Goal: Information Seeking & Learning: Learn about a topic

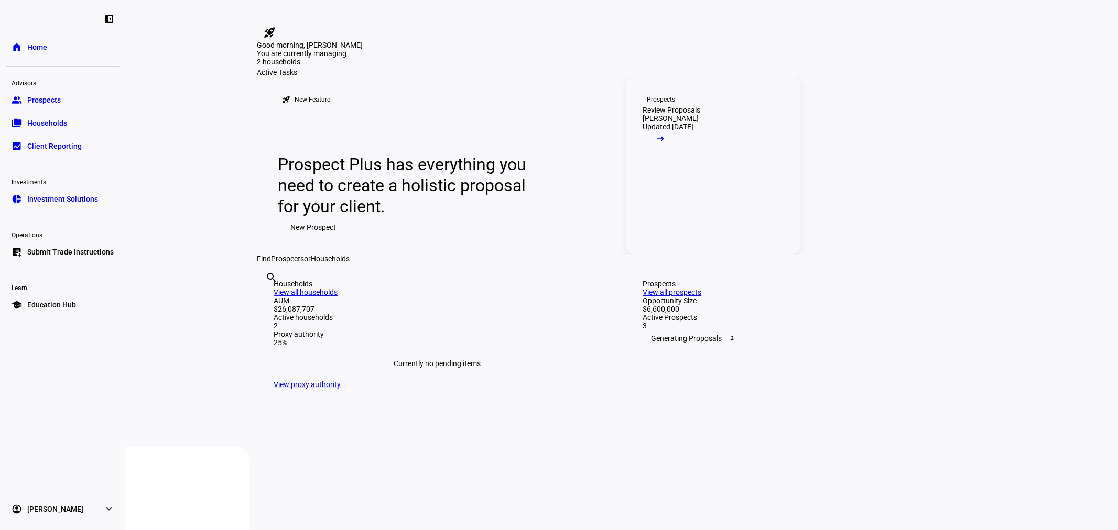
click at [715, 255] on link "Prospects Review Proposals [PERSON_NAME] Updated [DATE] arrow_right_alt" at bounding box center [713, 166] width 174 height 178
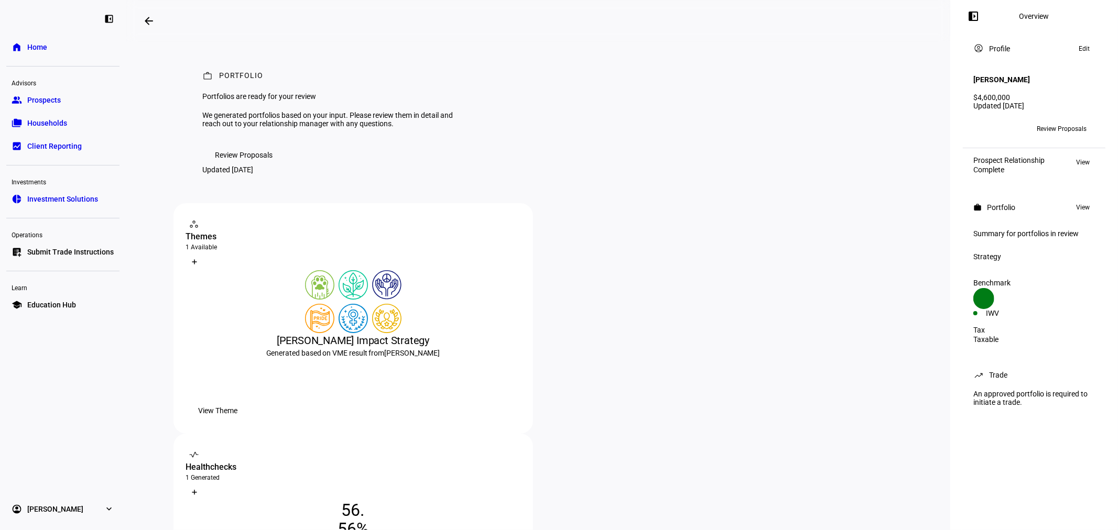
click at [223, 166] on span "Review Proposals" at bounding box center [244, 155] width 58 height 21
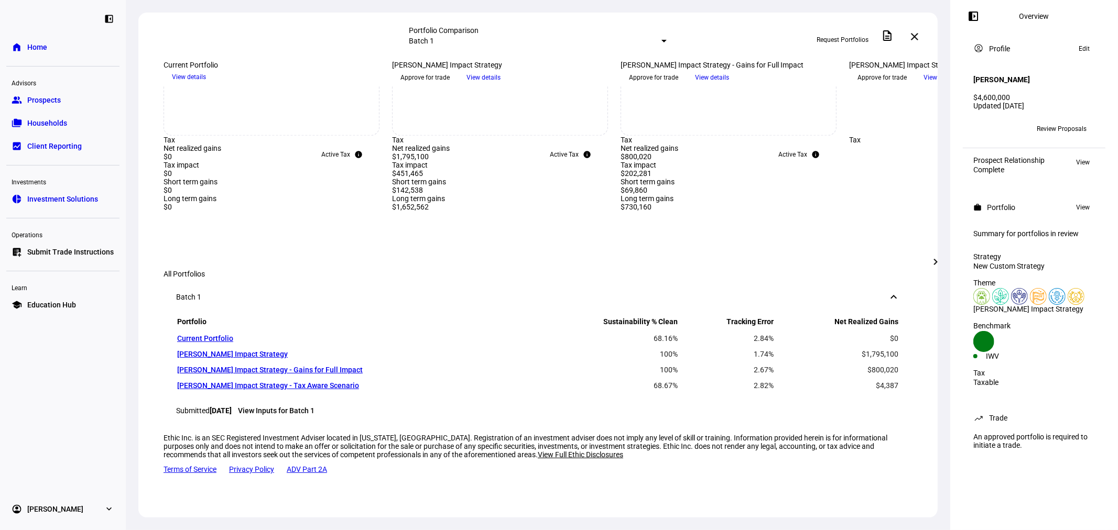
scroll to position [700, 0]
click at [939, 265] on mat-icon "chevron_right" at bounding box center [935, 262] width 13 height 13
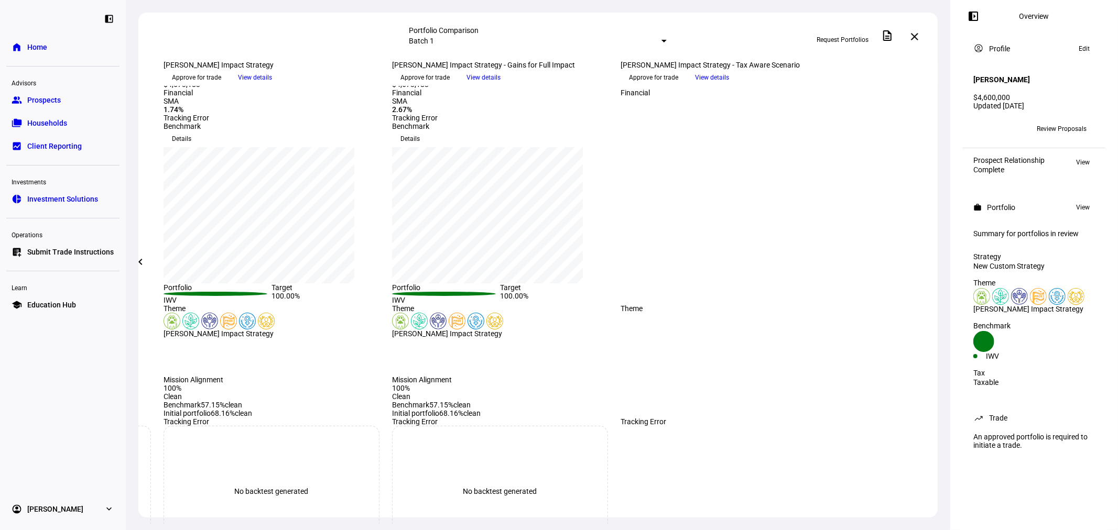
scroll to position [79, 0]
click at [729, 85] on span "View details" at bounding box center [712, 78] width 34 height 16
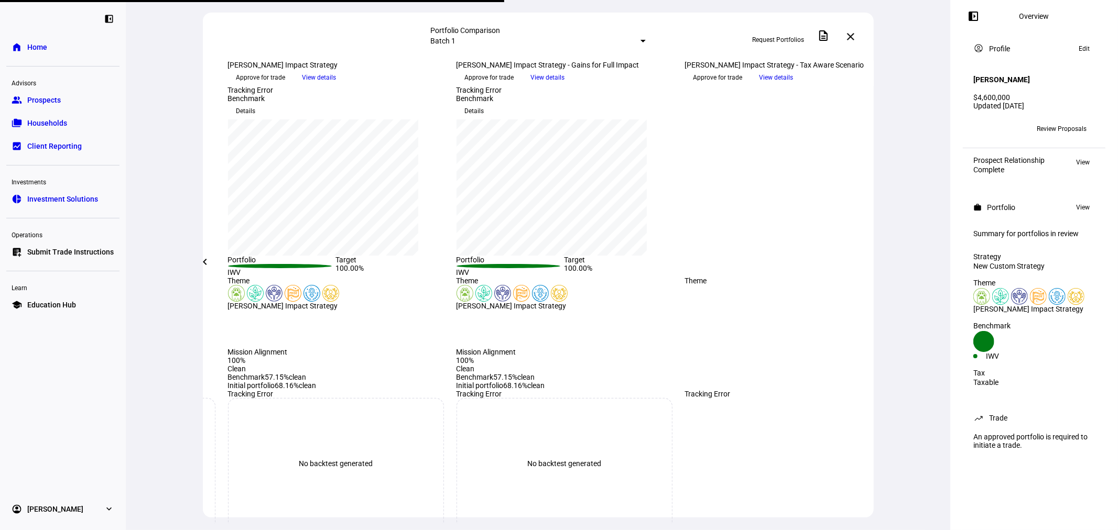
scroll to position [0, 0]
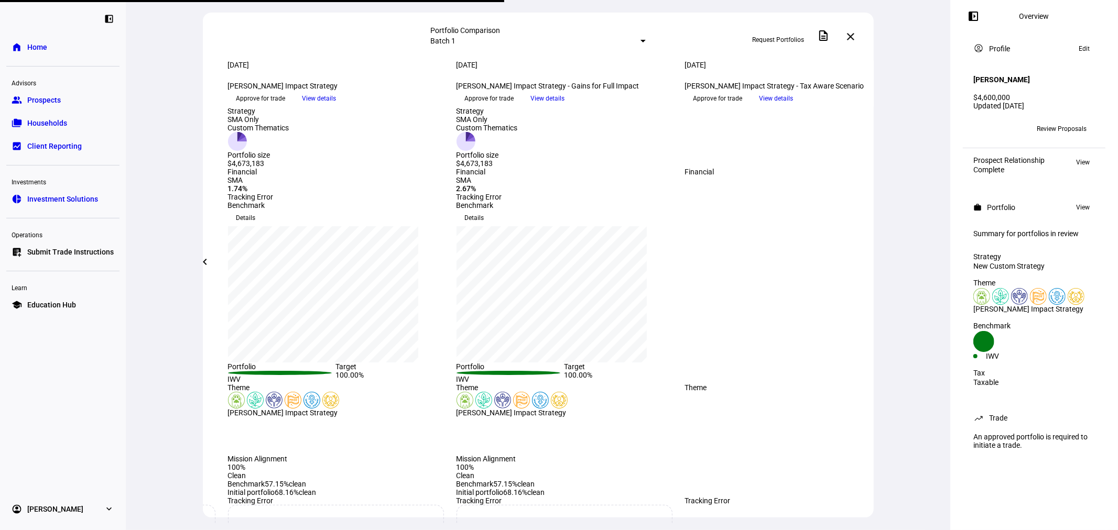
click at [802, 168] on eth-portfolio-size at bounding box center [793, 137] width 216 height 61
click at [565, 106] on span "View details" at bounding box center [548, 99] width 34 height 16
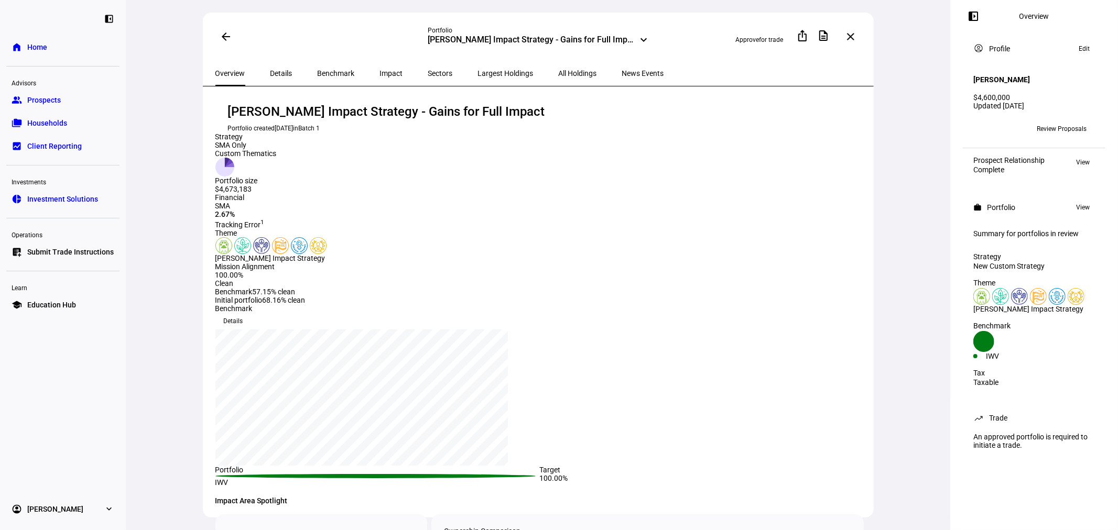
click at [559, 70] on span "All Holdings" at bounding box center [578, 73] width 38 height 7
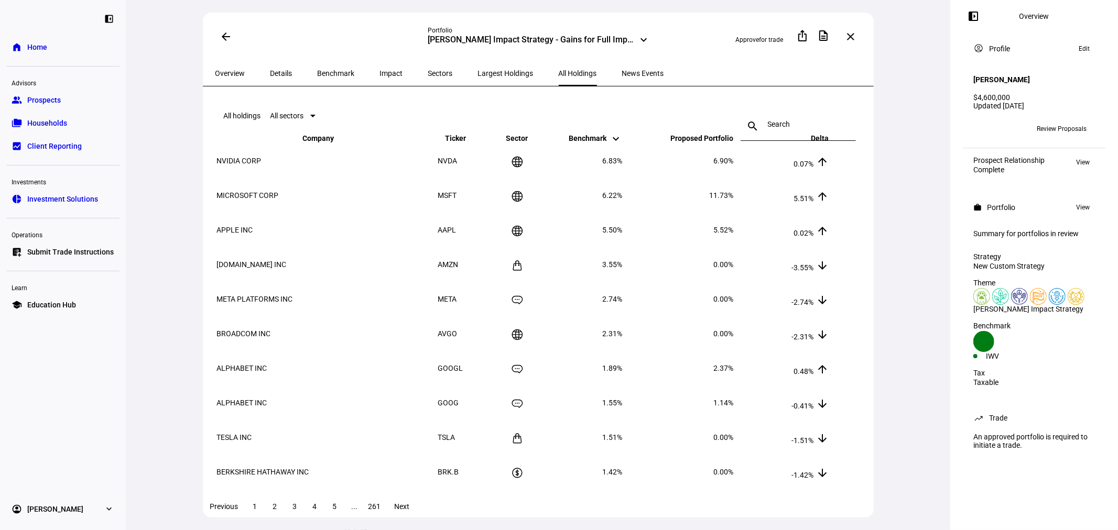
click at [723, 143] on span "Proposed Portfolio keyboard_arrow_down keyboard_arrow_up" at bounding box center [694, 138] width 79 height 8
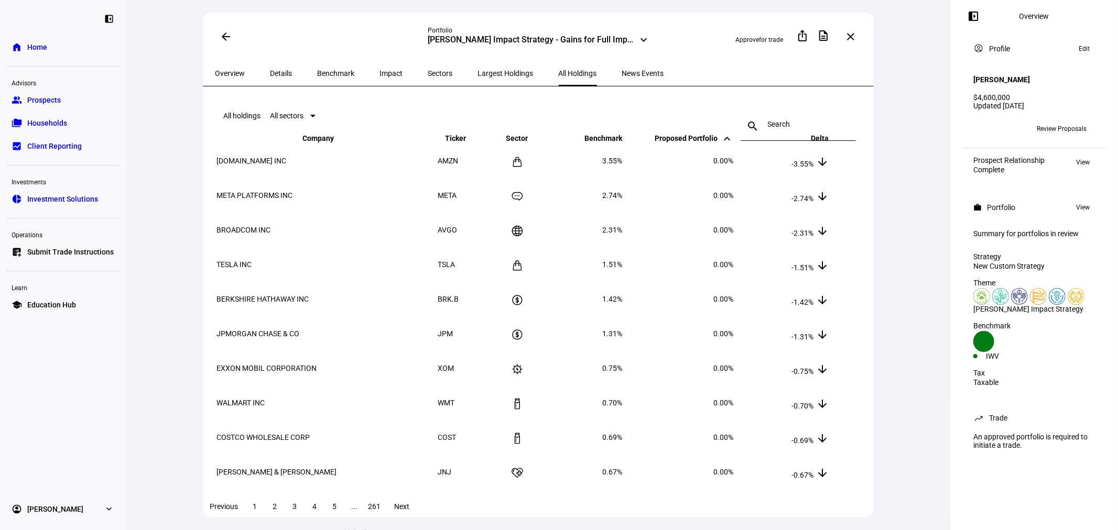
click at [297, 120] on span "All sectors" at bounding box center [287, 116] width 34 height 8
click at [385, 114] on div at bounding box center [559, 265] width 1118 height 530
click at [380, 72] on span "Impact" at bounding box center [391, 73] width 23 height 7
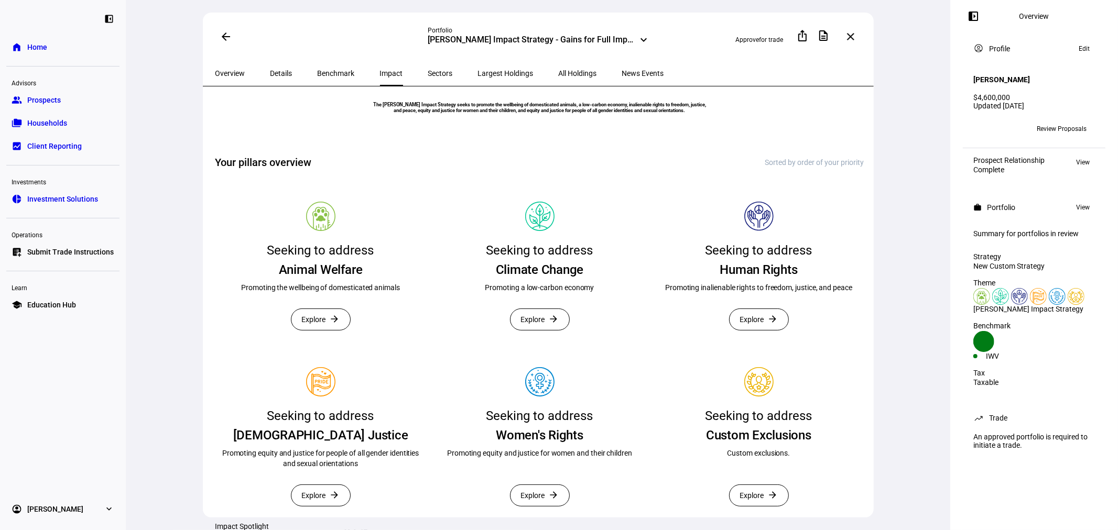
scroll to position [155, 0]
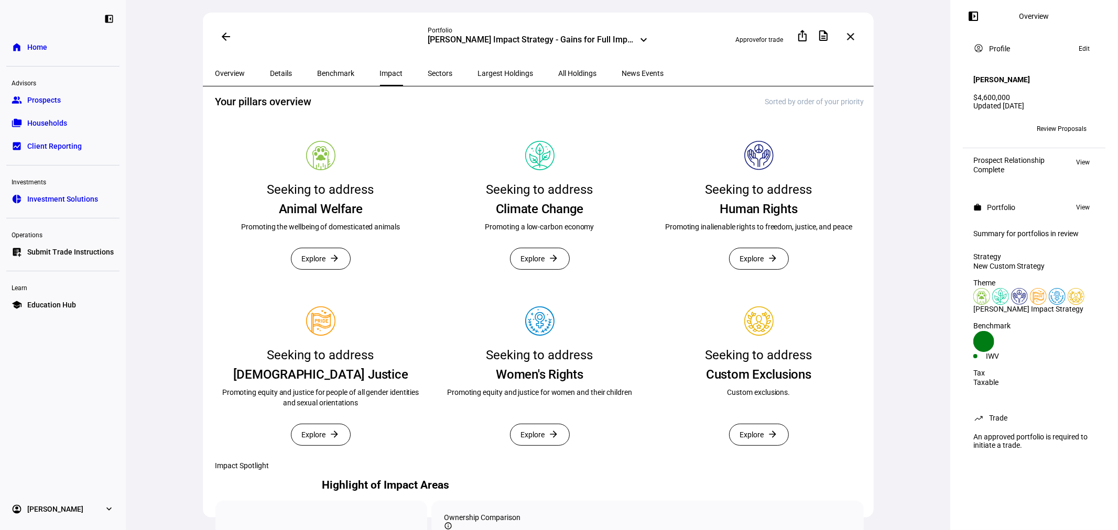
click at [545, 269] on span at bounding box center [539, 258] width 59 height 21
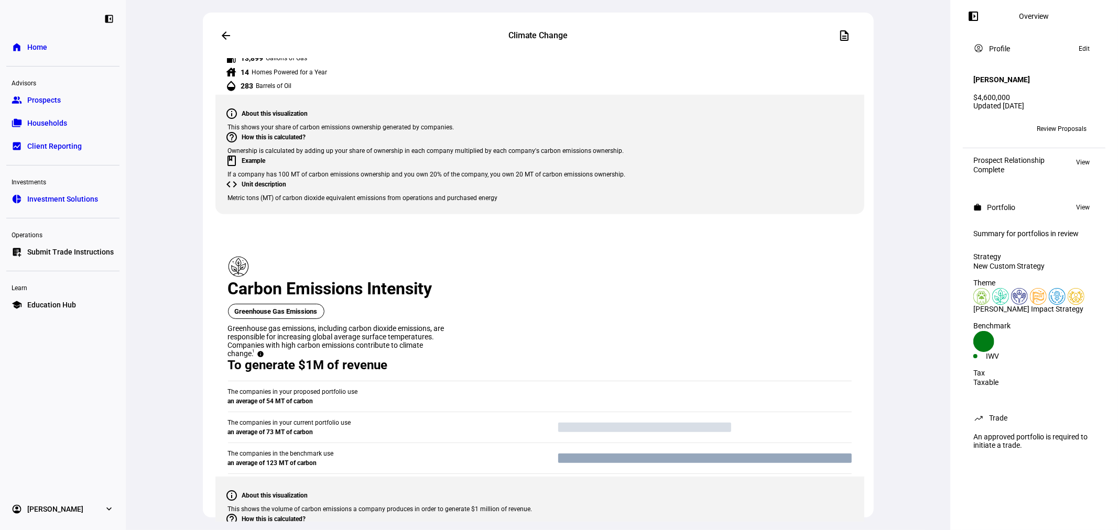
scroll to position [854, 0]
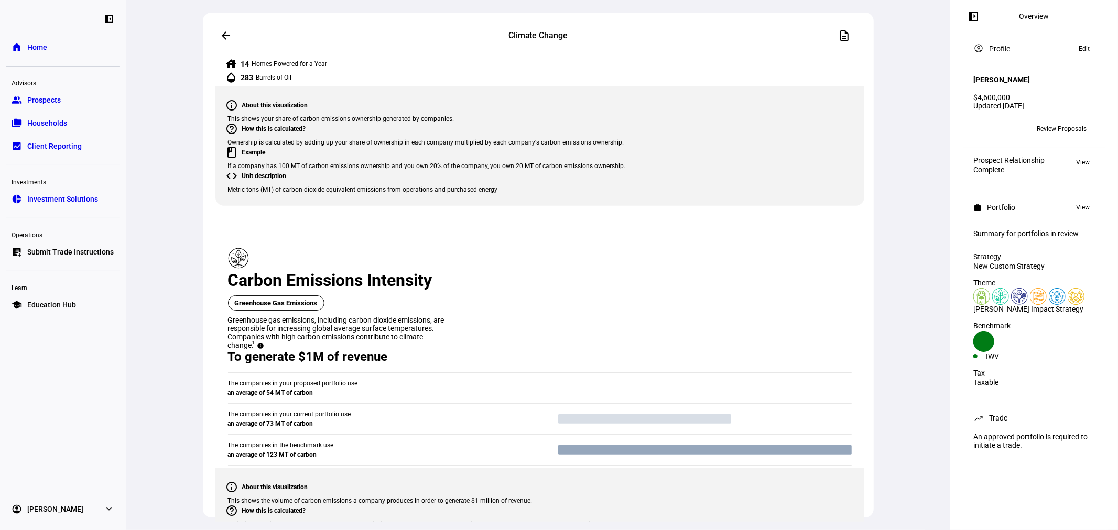
click at [386, 240] on span "From current portfolio" at bounding box center [374, 248] width 56 height 17
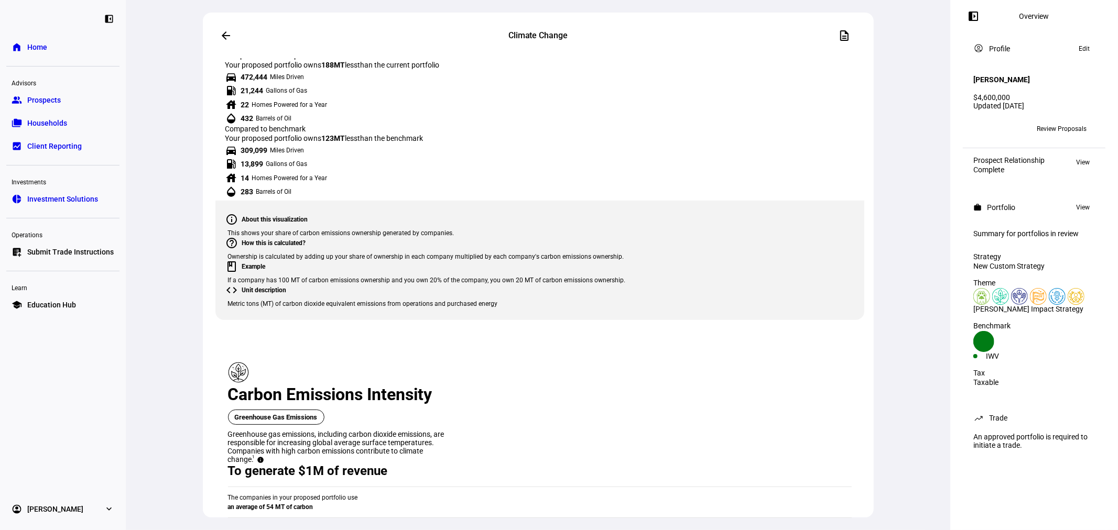
scroll to position [776, 0]
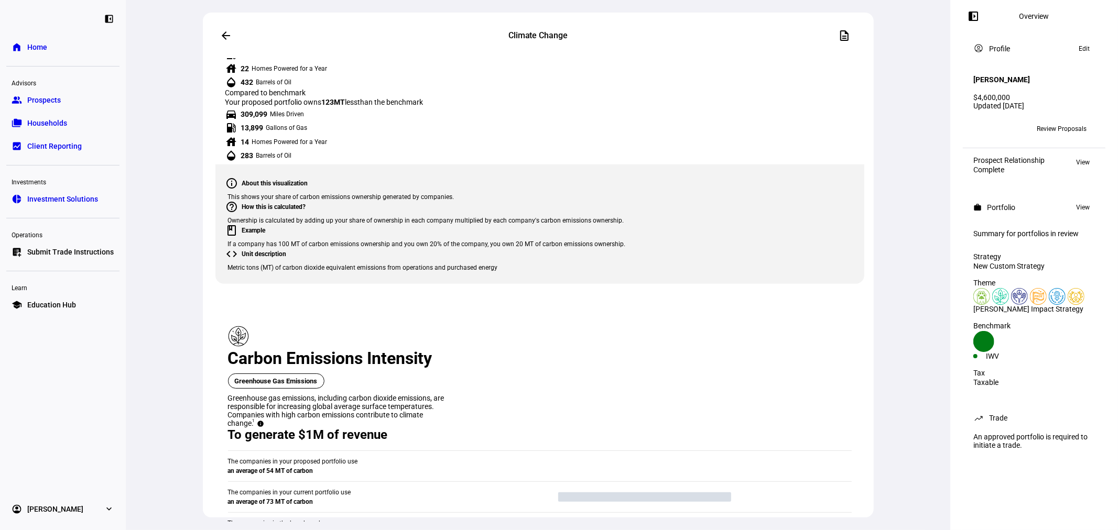
drag, startPoint x: 856, startPoint y: 333, endPoint x: 611, endPoint y: 475, distance: 283.6
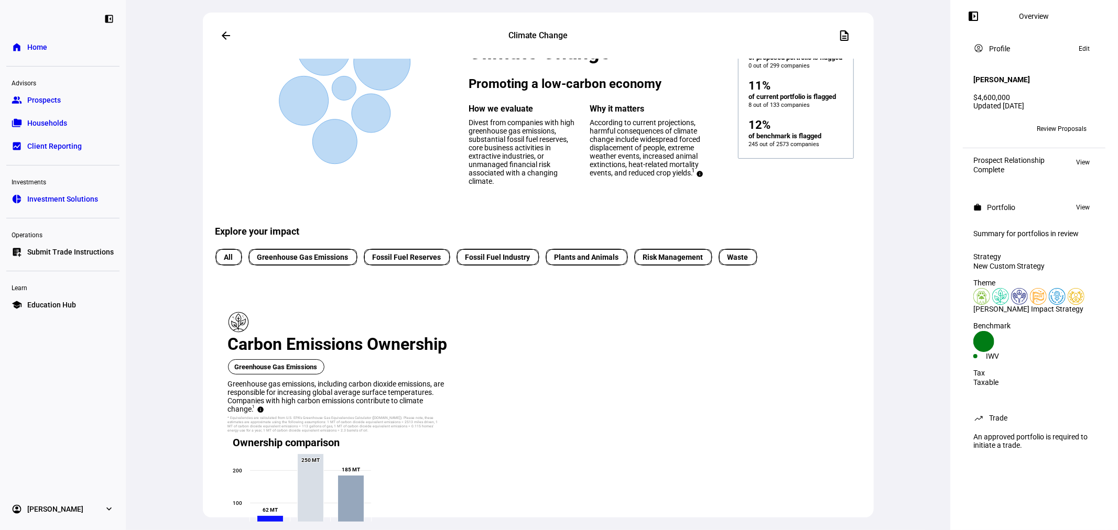
scroll to position [0, 0]
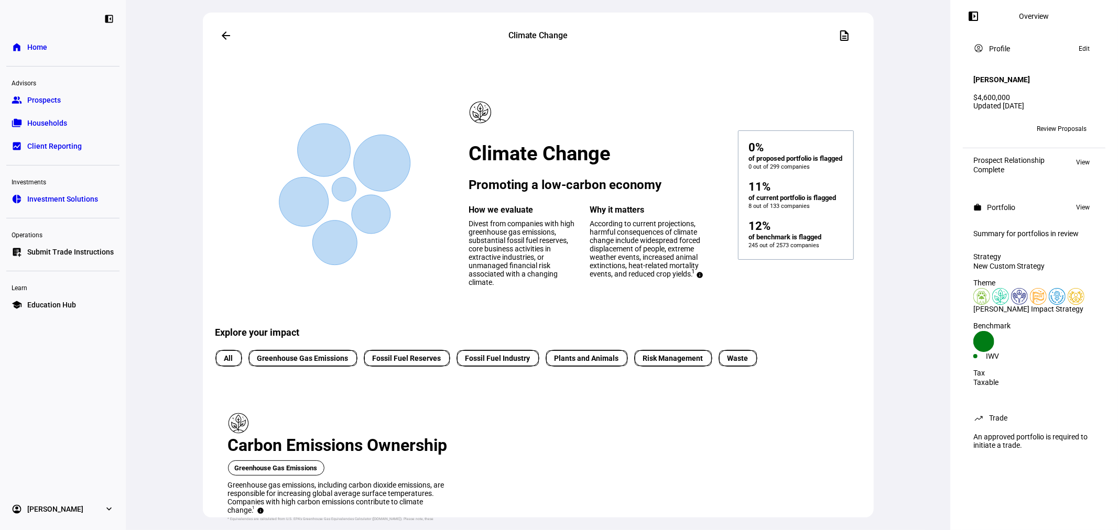
click at [226, 36] on mat-icon "arrow_back" at bounding box center [226, 35] width 13 height 13
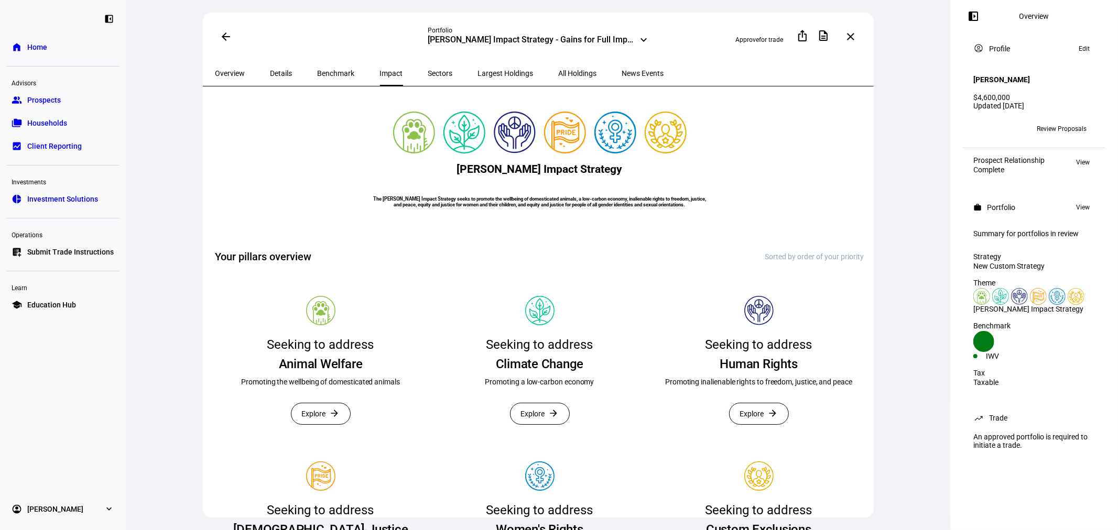
click at [229, 36] on span at bounding box center [225, 36] width 25 height 25
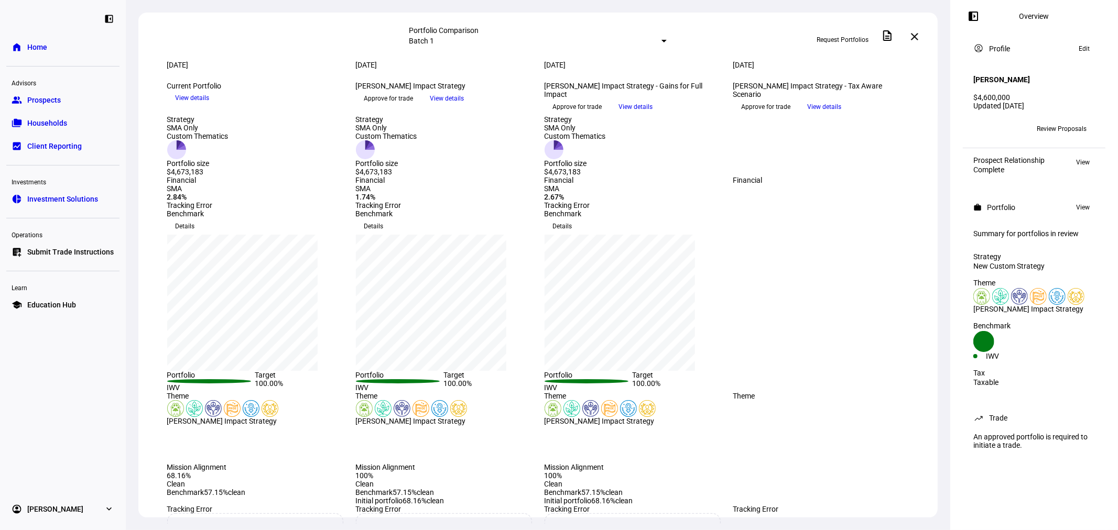
click at [842, 115] on span "View details" at bounding box center [825, 107] width 34 height 16
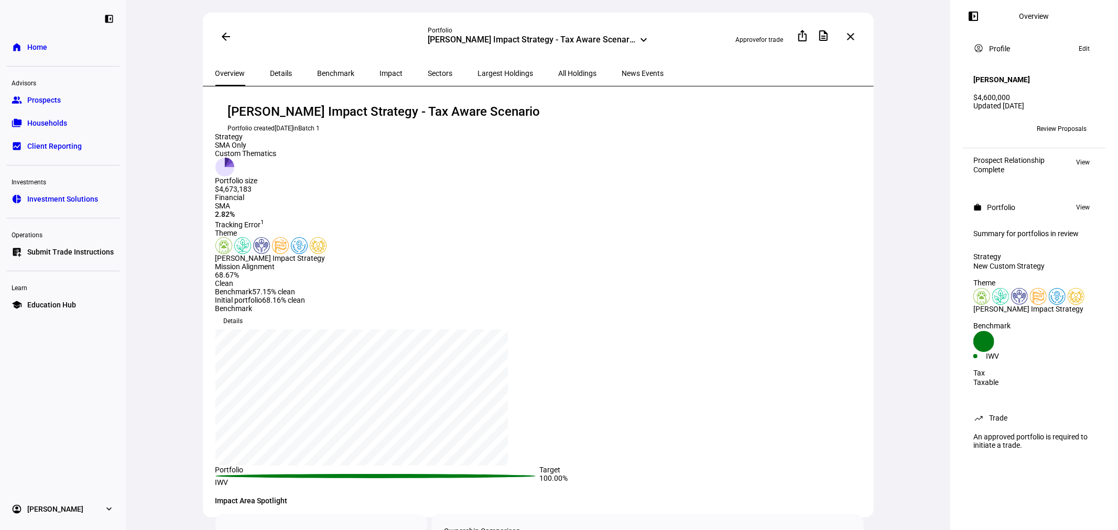
click at [559, 70] on span "All Holdings" at bounding box center [578, 73] width 38 height 7
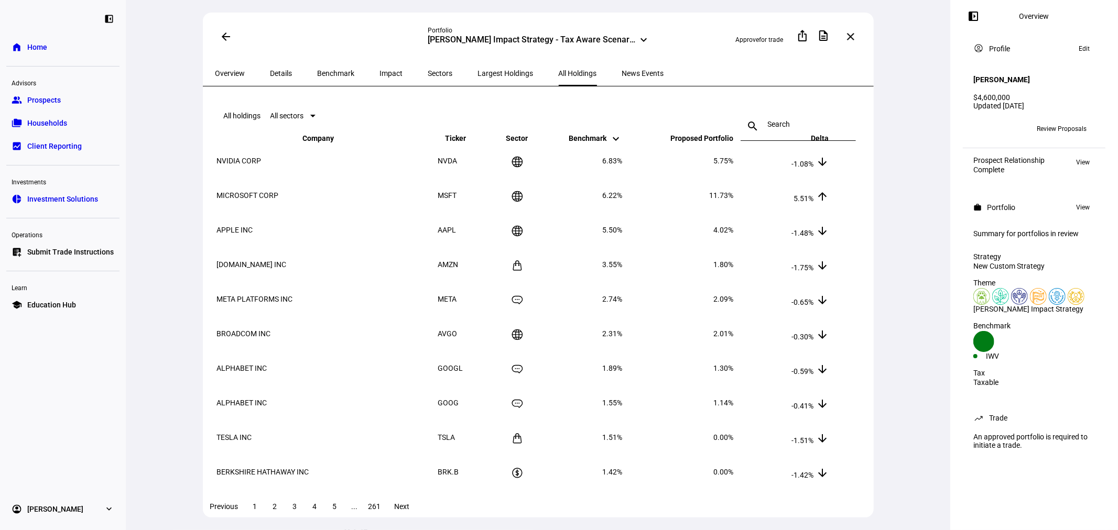
click at [219, 75] on span "Overview" at bounding box center [230, 73] width 30 height 25
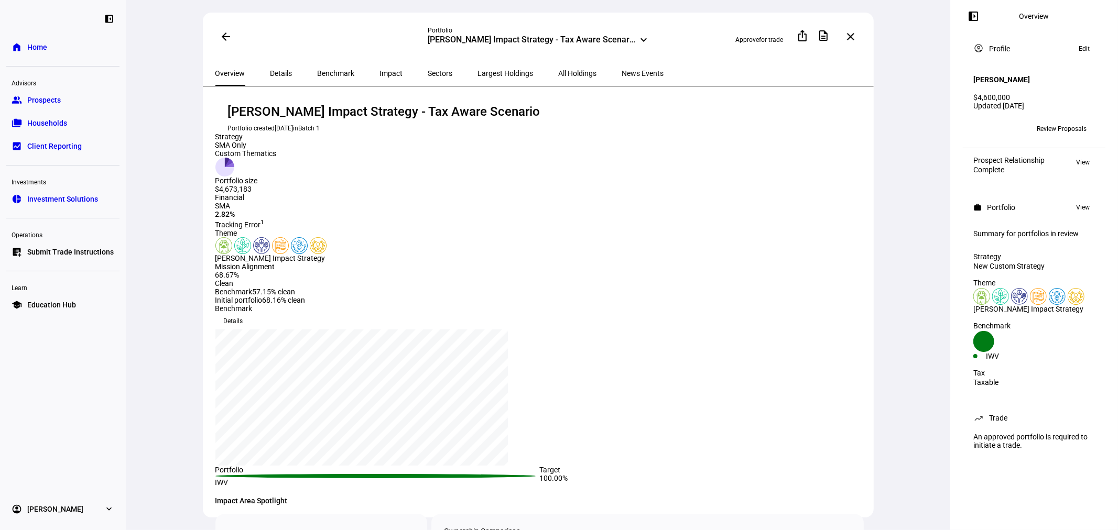
click at [216, 33] on span at bounding box center [225, 36] width 25 height 25
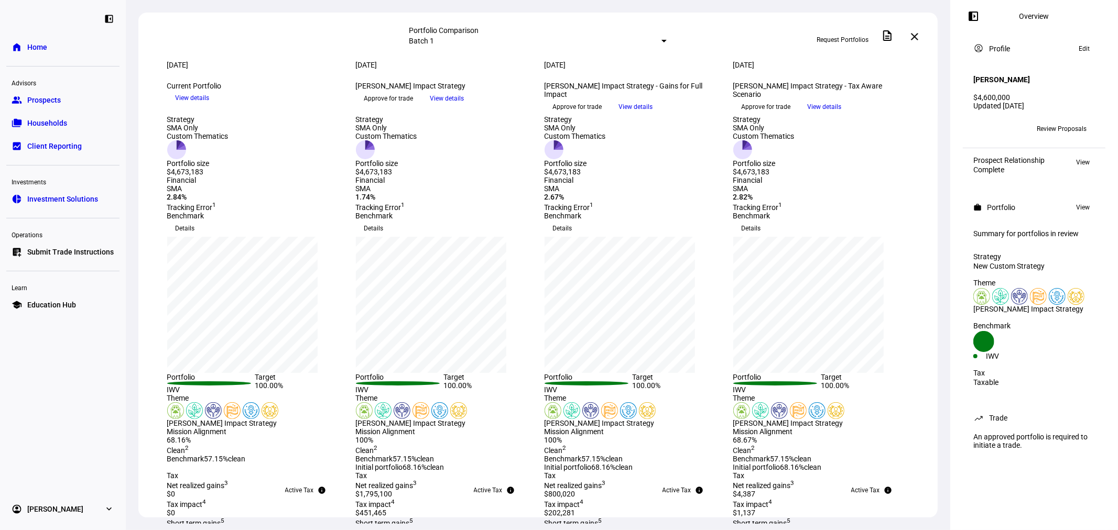
click at [210, 106] on span "View details" at bounding box center [193, 98] width 34 height 16
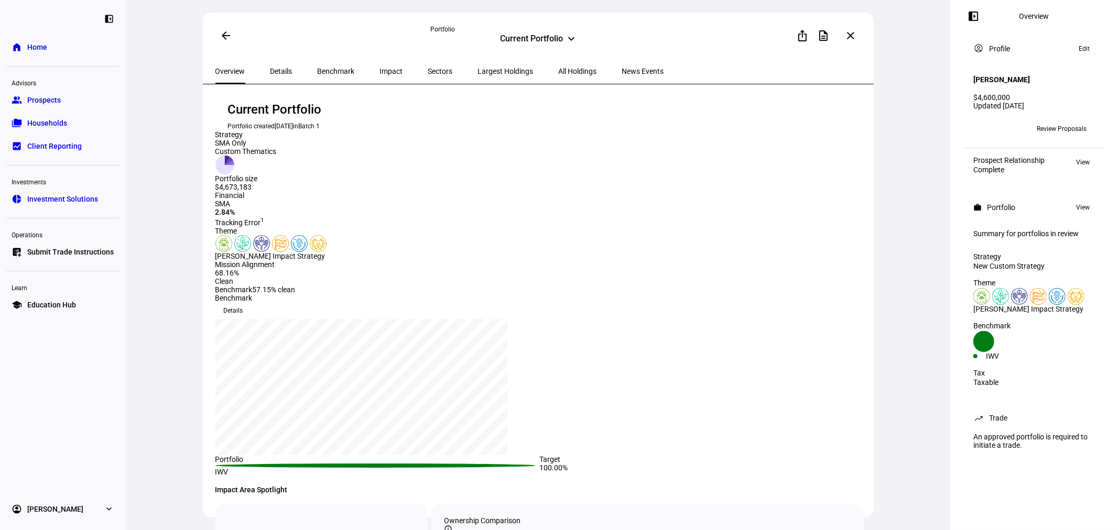
click at [228, 34] on mat-icon "arrow_back" at bounding box center [226, 35] width 13 height 13
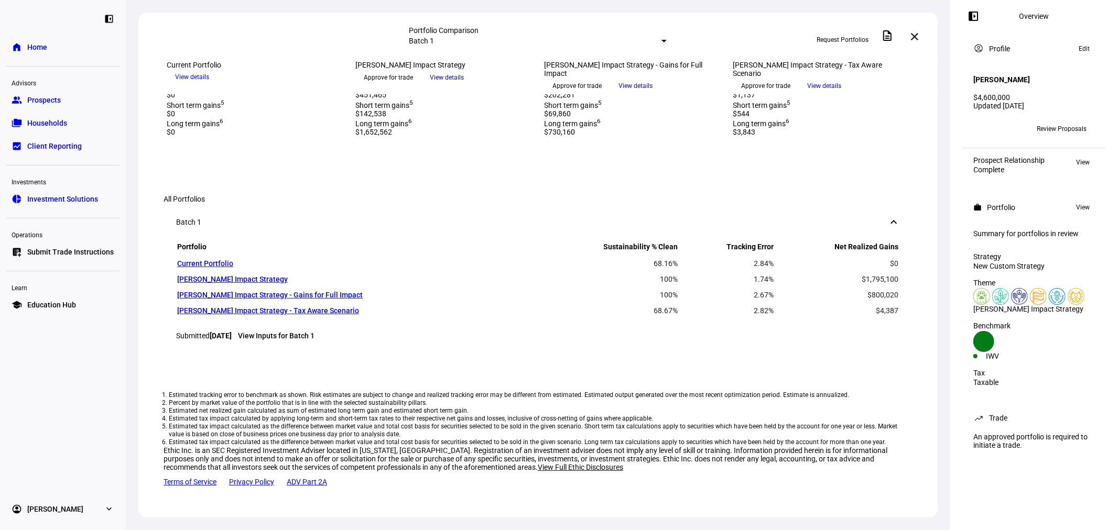
scroll to position [465, 0]
drag, startPoint x: 546, startPoint y: 249, endPoint x: 662, endPoint y: 307, distance: 129.9
click at [662, 53] on div "Mission Alignment 100% Clean 2 Benchmark 57.15% clean Initial portfolio 68.16% …" at bounding box center [633, 31] width 176 height 44
drag, startPoint x: 840, startPoint y: 308, endPoint x: 723, endPoint y: 282, distance: 119.3
click at [723, 53] on div "Mission Alignment 68.16% Clean 2 Benchmark 57.15% clean Mission Alignment 100% …" at bounding box center [538, 31] width 792 height 44
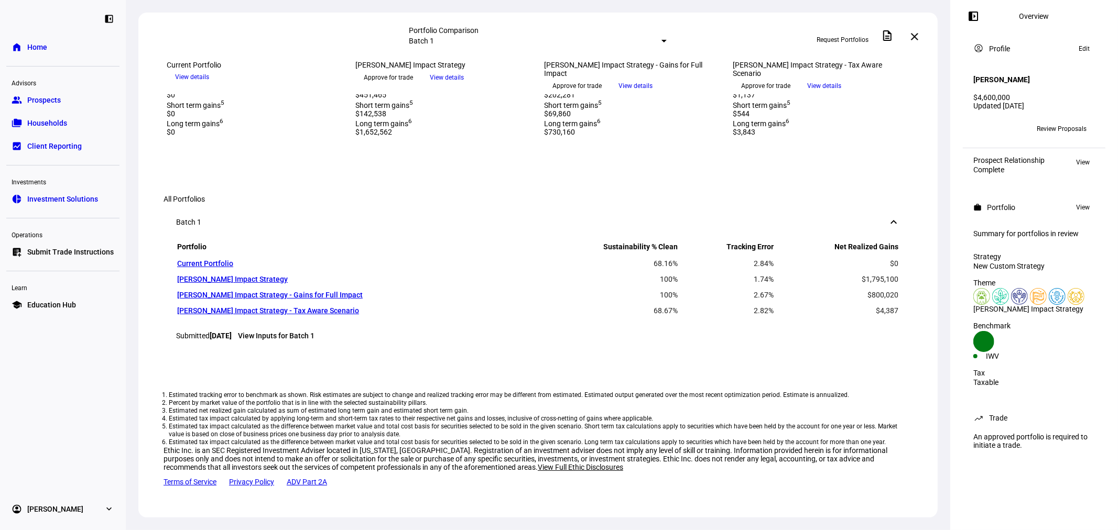
click at [656, 53] on div "Mission Alignment 100% Clean 2 Benchmark 57.15% clean Initial portfolio 68.16% …" at bounding box center [633, 31] width 176 height 44
drag, startPoint x: 604, startPoint y: 299, endPoint x: 589, endPoint y: 265, distance: 37.8
click at [589, 53] on div "Mission Alignment 100% Clean 2 Benchmark 57.15% clean Initial portfolio 68.16% …" at bounding box center [633, 31] width 176 height 44
click at [623, 37] on div "Clean 2" at bounding box center [633, 31] width 176 height 10
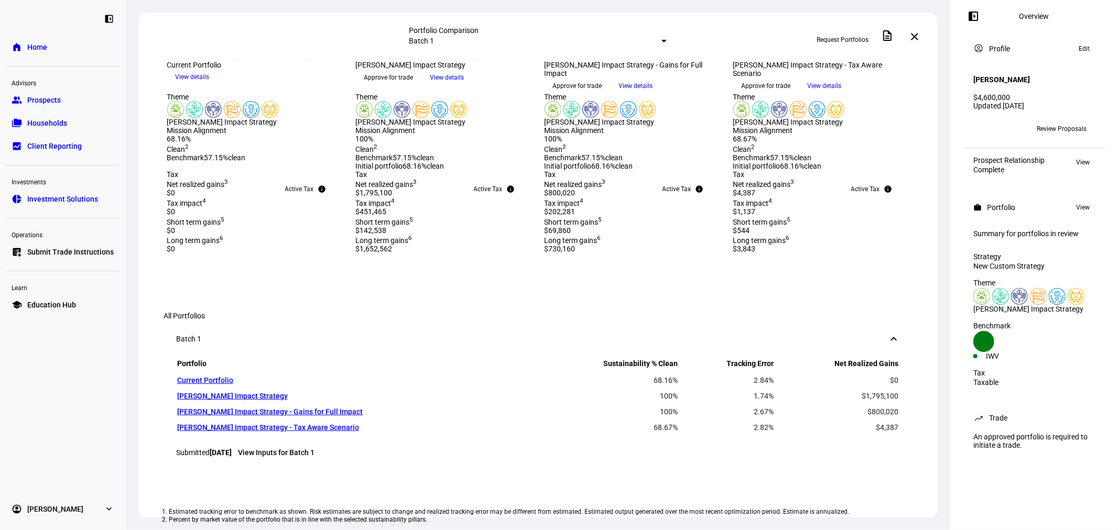
scroll to position [310, 0]
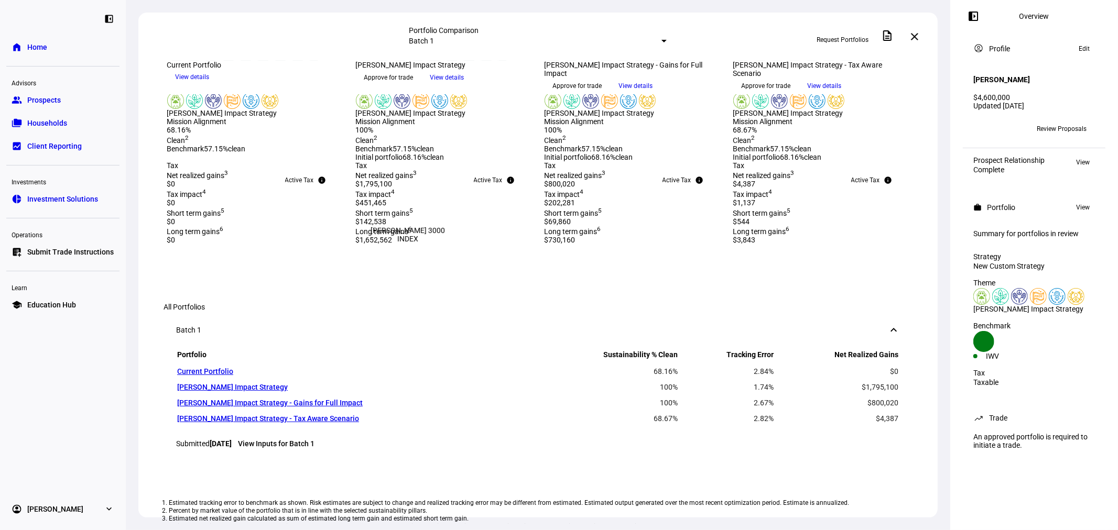
drag, startPoint x: 392, startPoint y: 256, endPoint x: 373, endPoint y: 253, distance: 19.1
click at [373, 84] on div "IWV" at bounding box center [400, 77] width 88 height 13
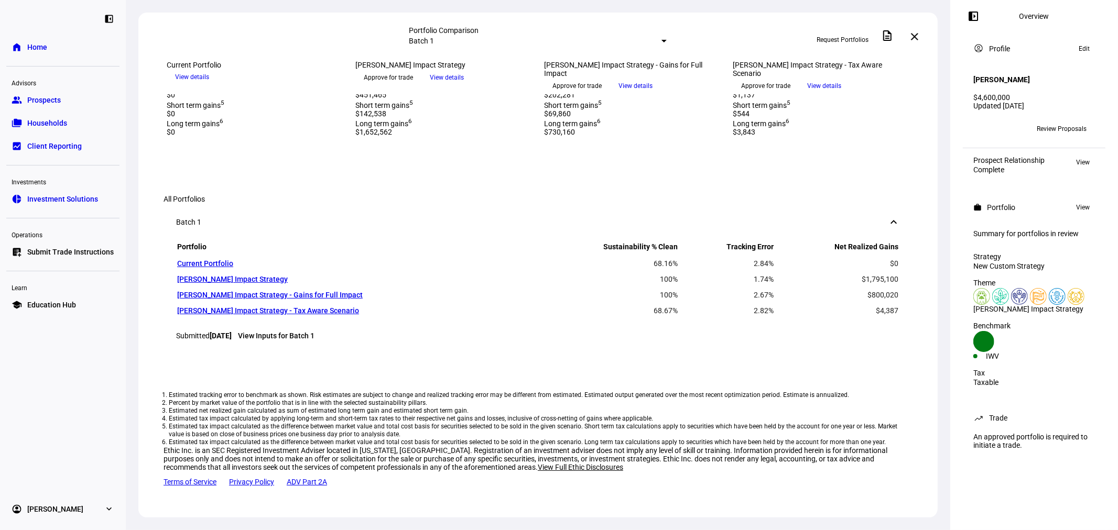
scroll to position [836, 0]
drag, startPoint x: 895, startPoint y: 290, endPoint x: 548, endPoint y: 211, distance: 355.8
click at [548, 211] on div "Batch 1 keyboard_arrow_down Portfolio Sustainability % Clean Tracking Error Net…" at bounding box center [538, 277] width 749 height 149
click at [563, 288] on td "100%" at bounding box center [608, 295] width 141 height 15
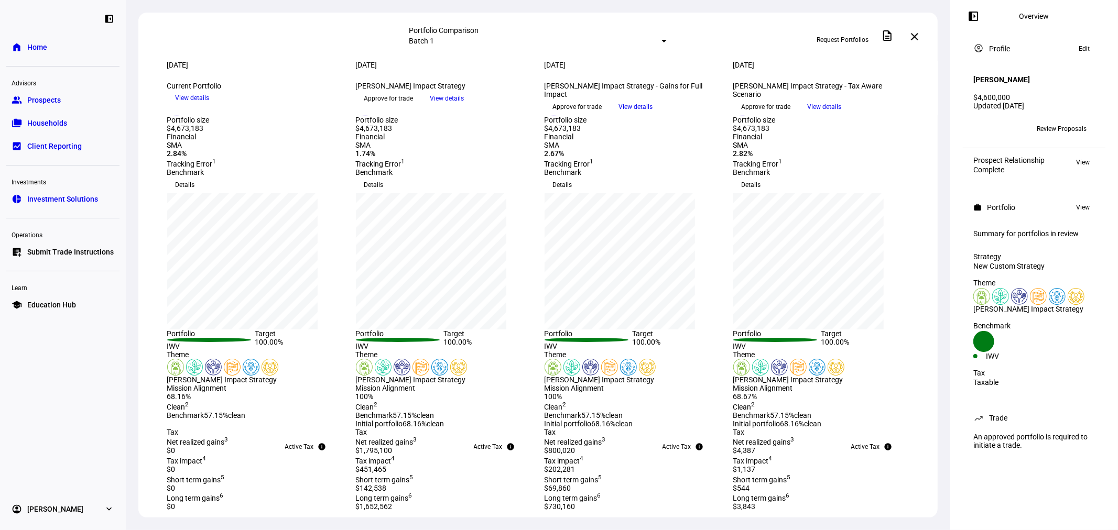
scroll to position [0, 0]
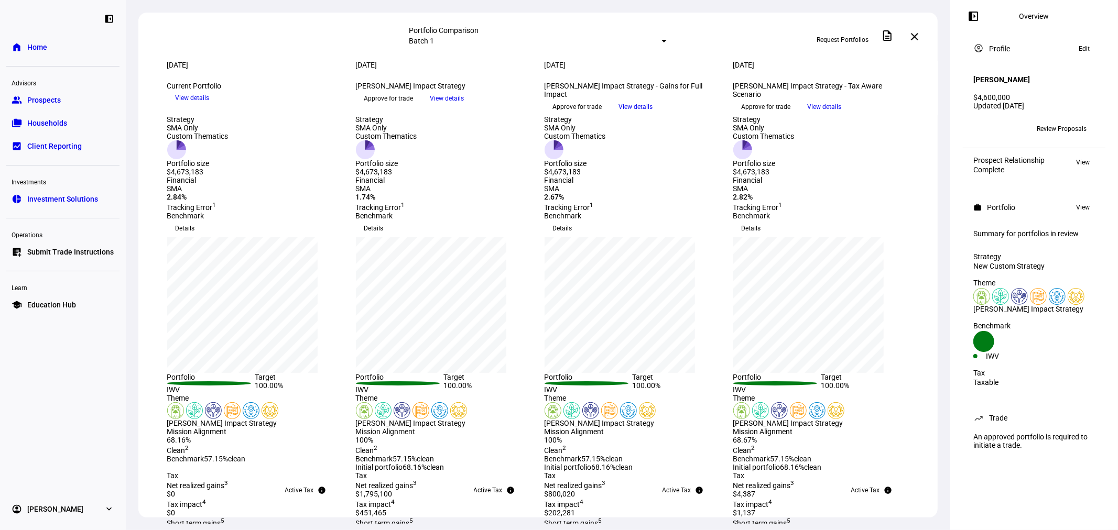
click at [1013, 75] on h4 "[PERSON_NAME]" at bounding box center [1001, 79] width 57 height 8
click at [1076, 156] on button "View" at bounding box center [1083, 162] width 24 height 13
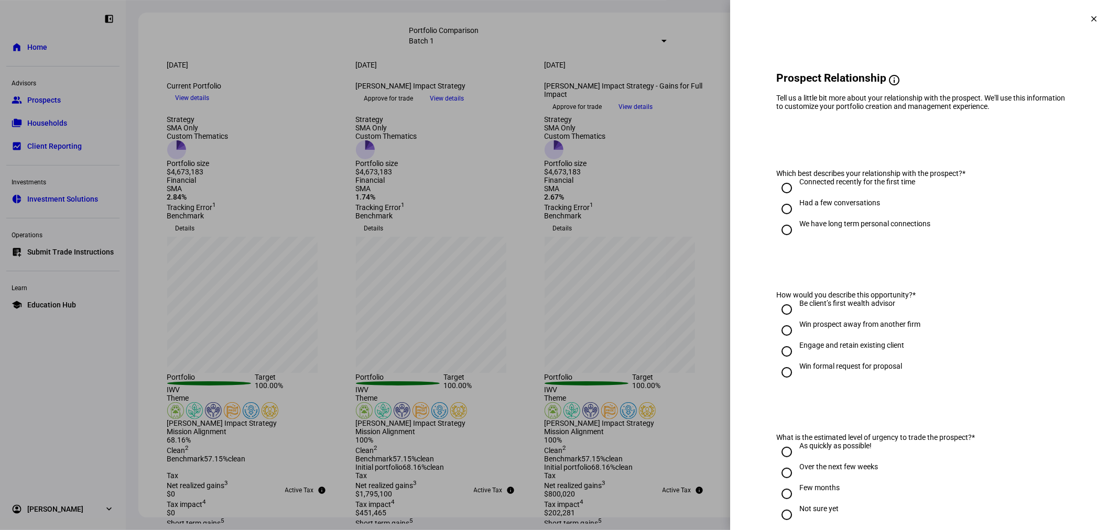
click at [1096, 15] on eth-side-overlay-header "Prospect Relationship clear" at bounding box center [924, 19] width 388 height 38
click at [1089, 19] on mat-icon "clear" at bounding box center [1093, 18] width 9 height 9
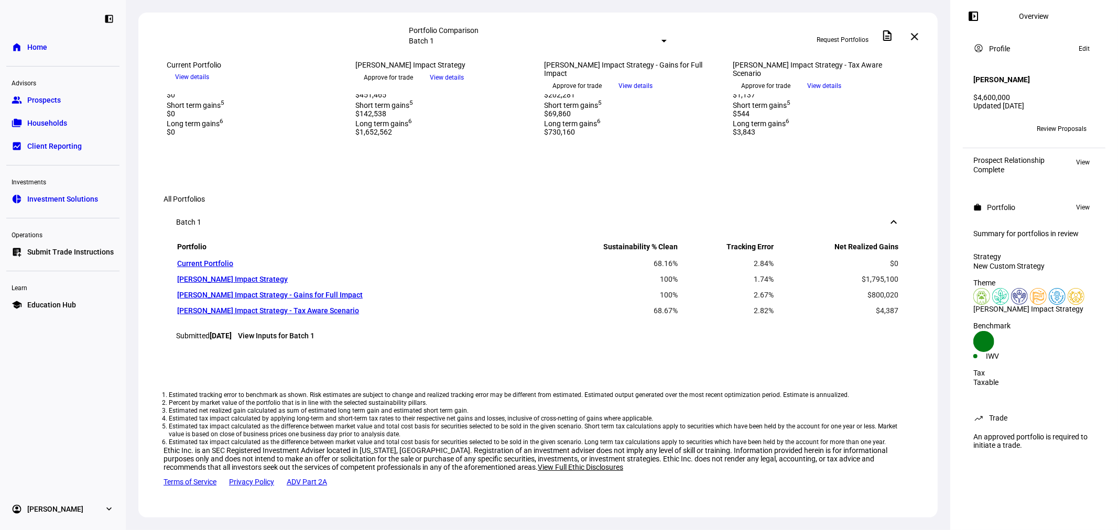
scroll to position [836, 0]
drag, startPoint x: 890, startPoint y: 287, endPoint x: 343, endPoint y: 158, distance: 561.5
click at [245, 170] on div "All Portfolios Batch 1 keyboard_arrow_down Portfolio Sustainability % Clean Tra…" at bounding box center [537, 342] width 799 height 363
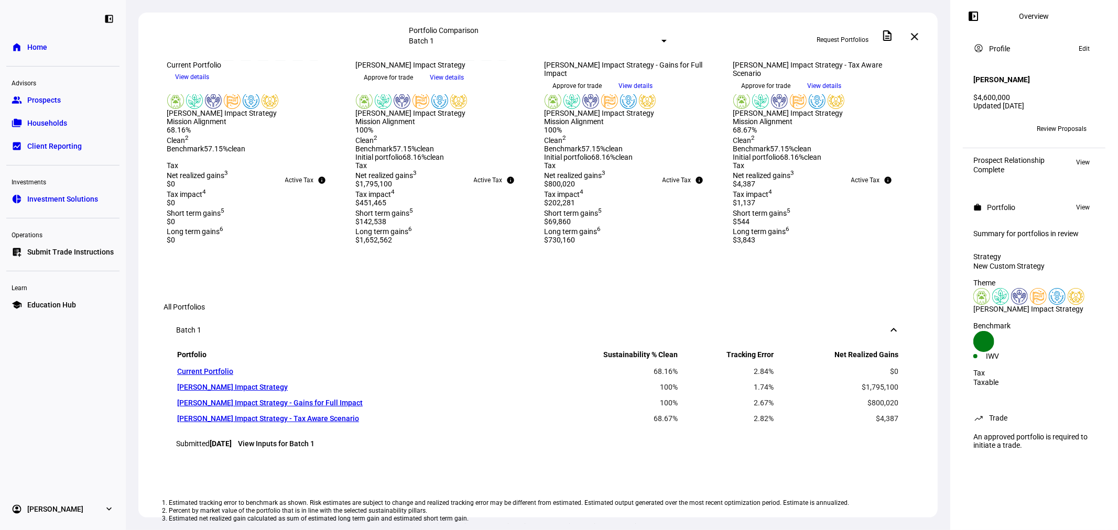
scroll to position [388, 0]
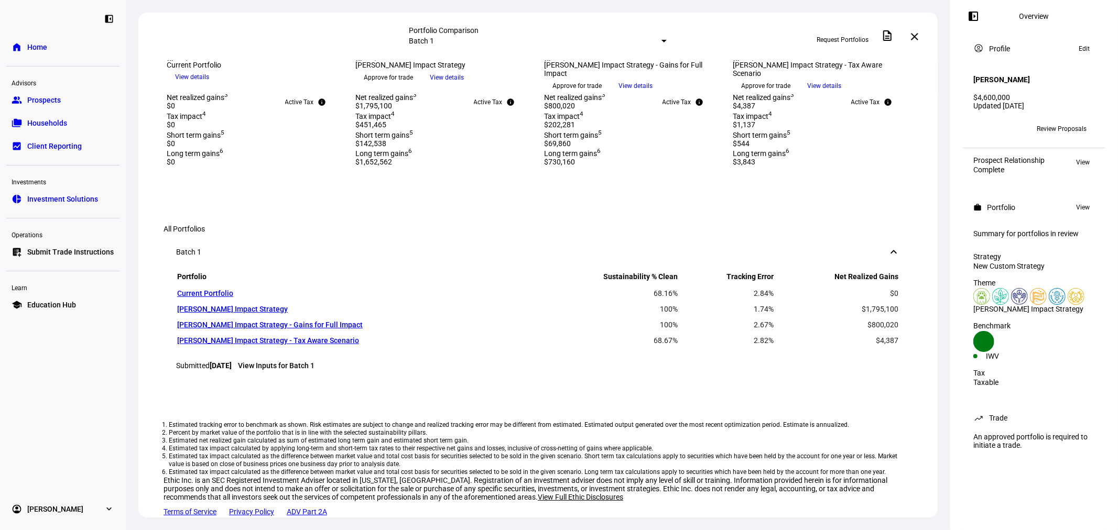
drag, startPoint x: 169, startPoint y: 332, endPoint x: 263, endPoint y: 397, distance: 113.4
click at [263, 83] on div "Mission Alignment 68.16% Clean 2 Benchmark 57.15% clean" at bounding box center [255, 61] width 176 height 44
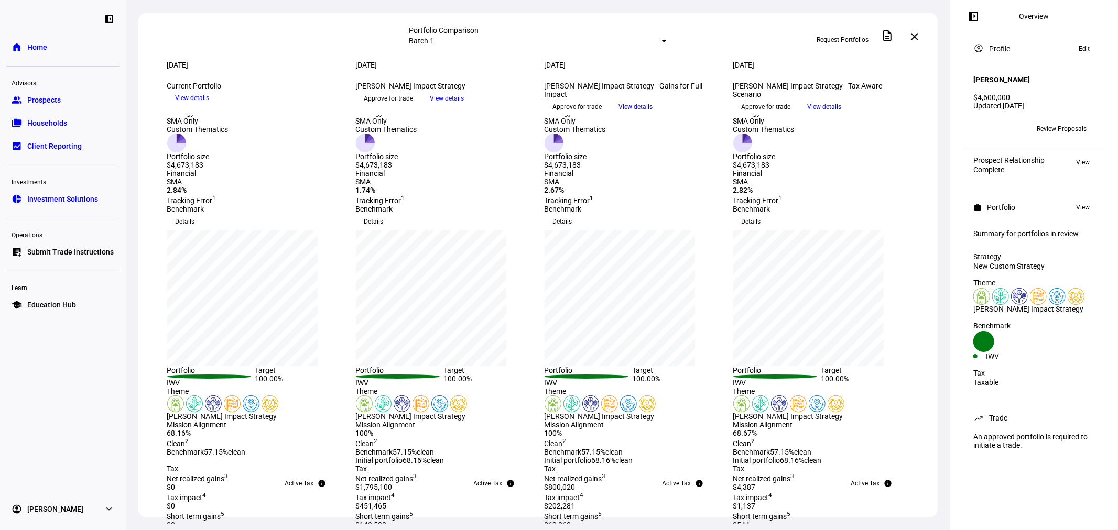
scroll to position [0, 0]
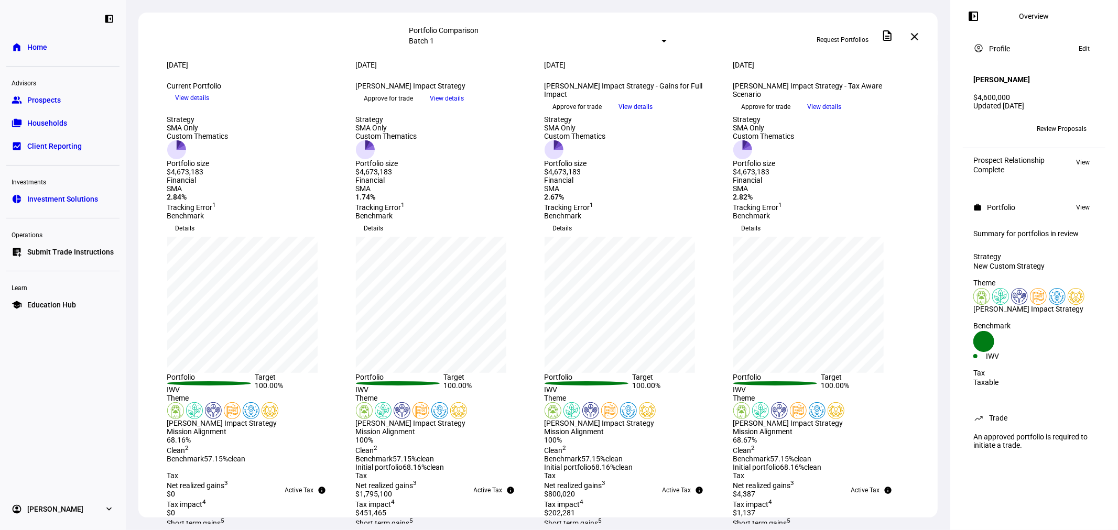
click at [210, 106] on span "View details" at bounding box center [193, 98] width 34 height 16
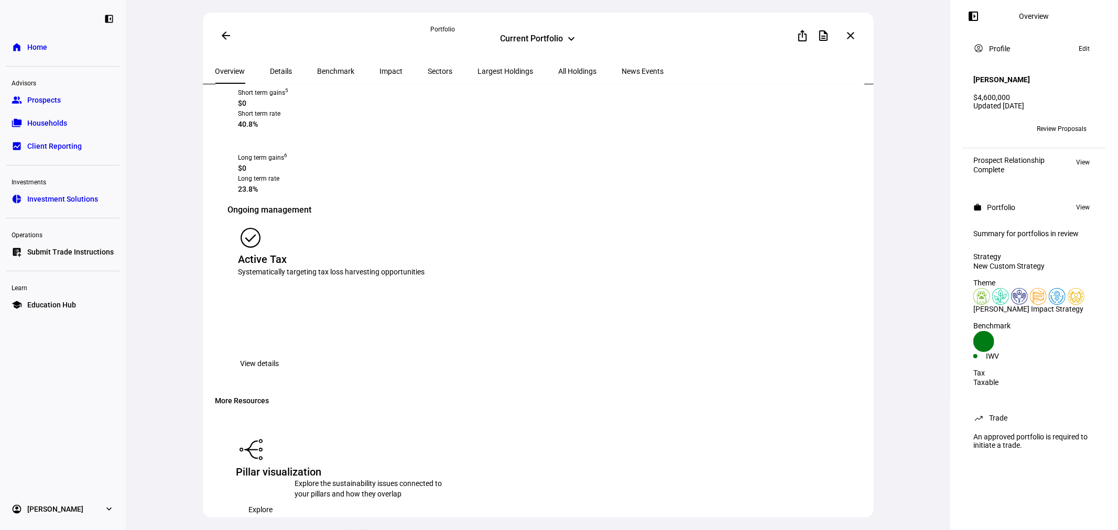
scroll to position [1552, 0]
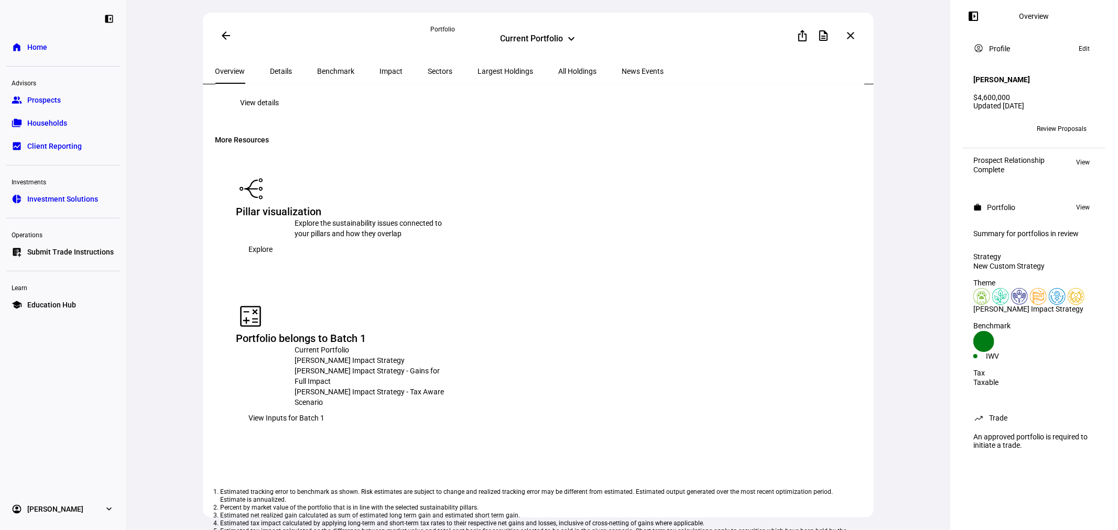
click at [902, 263] on div "arrow_back Portfolio Current Portfolio keyboard_arrow_down ios_share descriptio…" at bounding box center [538, 265] width 824 height 530
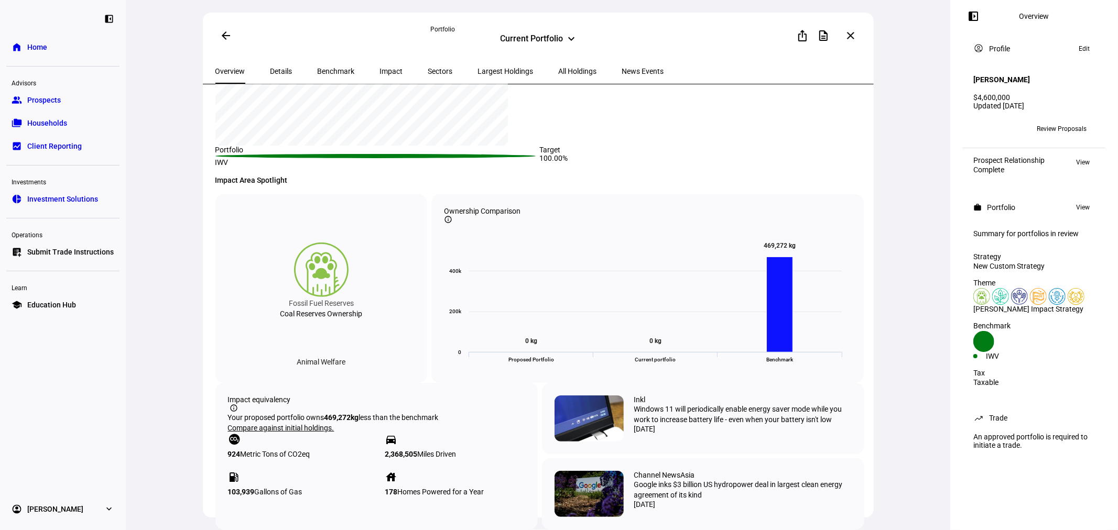
scroll to position [0, 0]
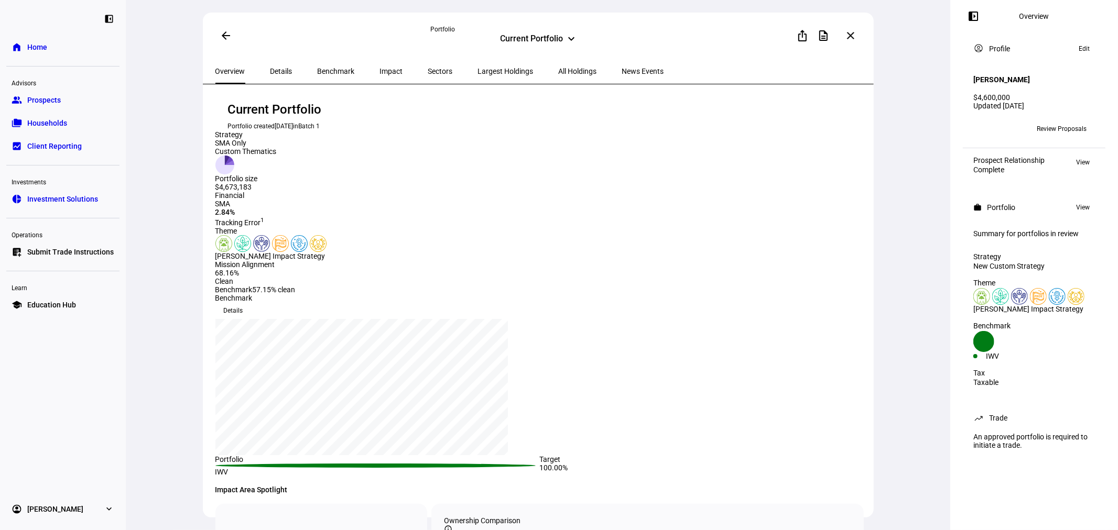
click at [227, 38] on mat-icon "arrow_back" at bounding box center [226, 35] width 13 height 13
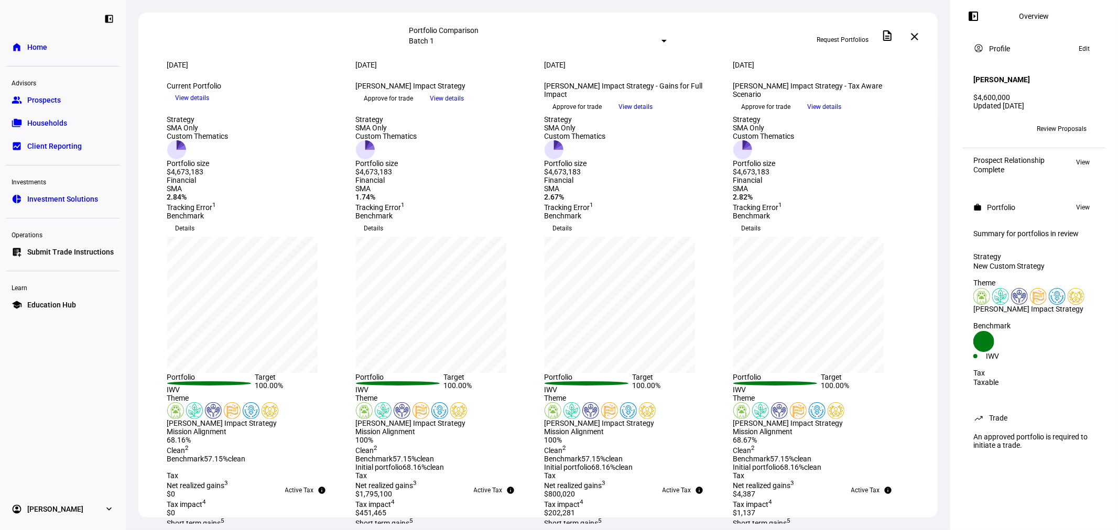
click at [57, 127] on span "Households" at bounding box center [47, 123] width 40 height 10
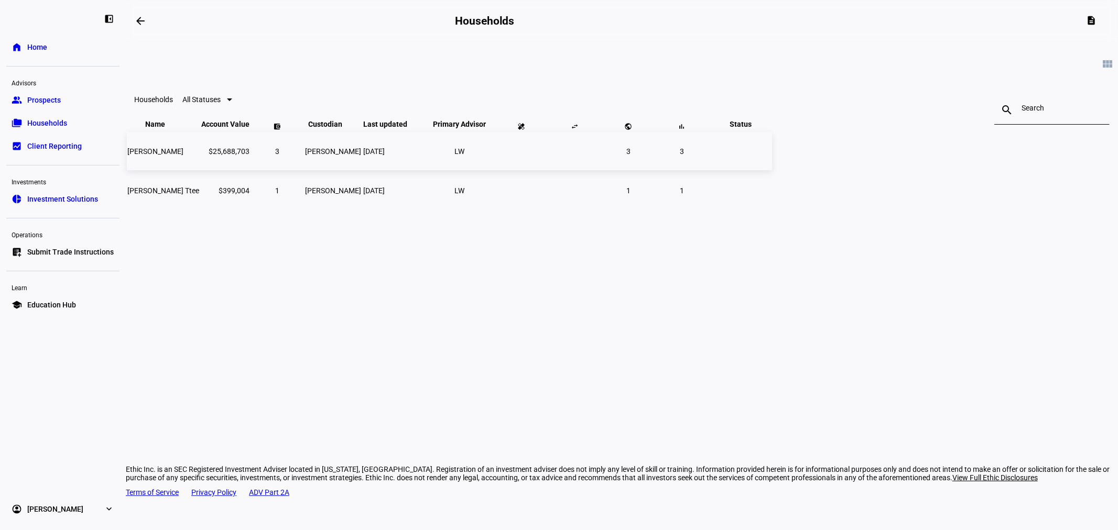
click at [183, 156] on span "Christopher H Kohlhardt" at bounding box center [155, 151] width 56 height 8
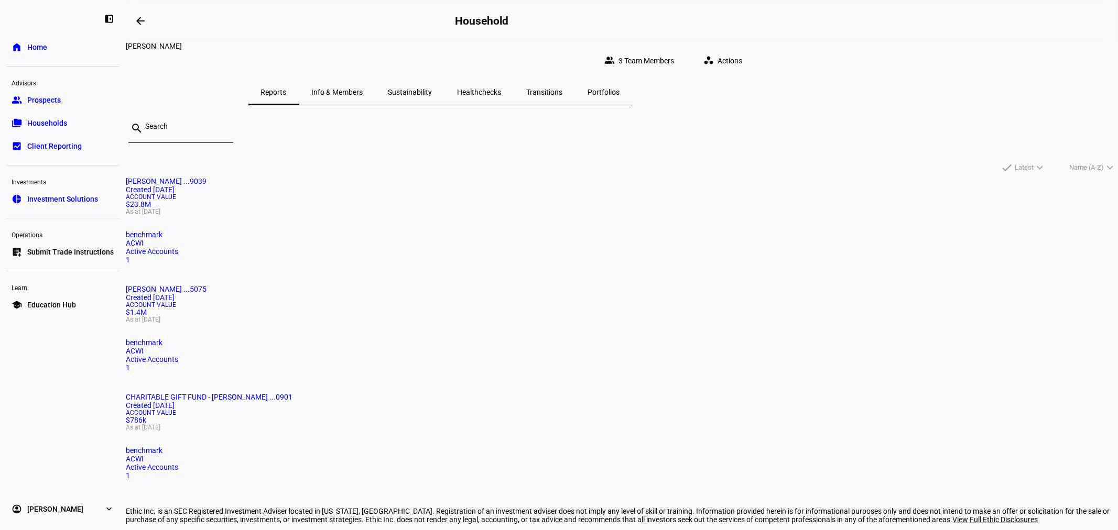
click at [207, 177] on span "Christopher H Kohlhardt ...9039" at bounding box center [166, 181] width 81 height 8
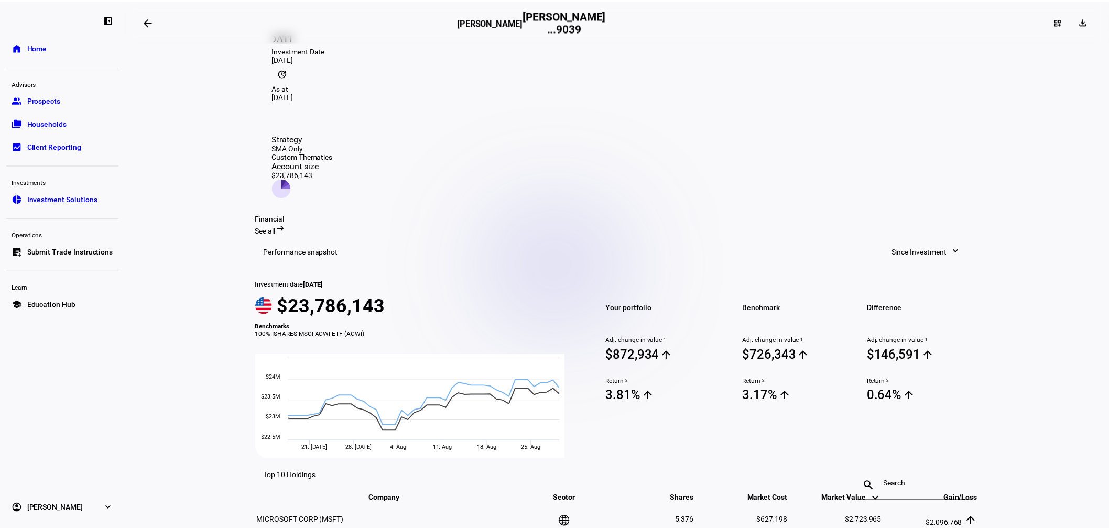
scroll to position [101, 0]
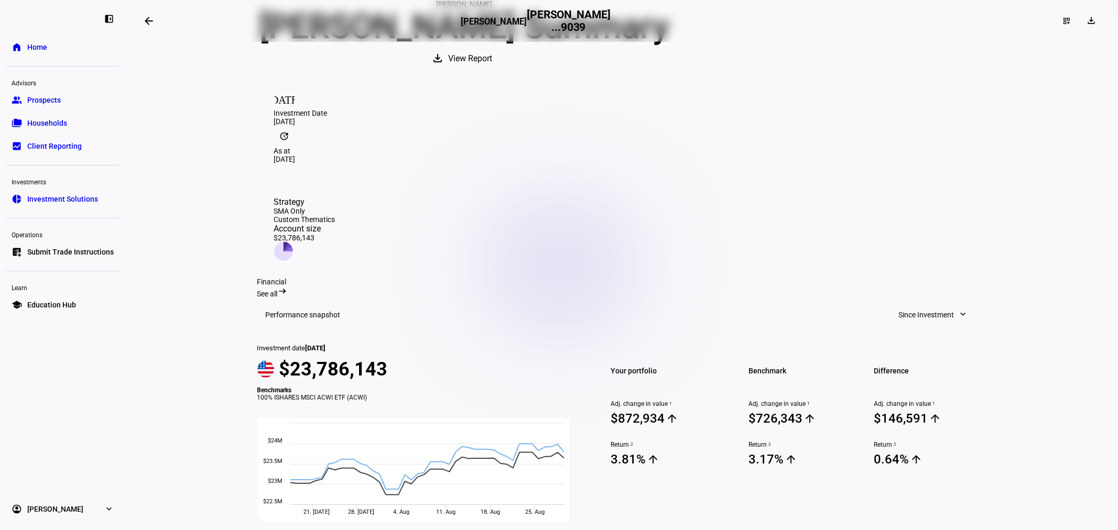
click at [493, 71] on span "View Report" at bounding box center [471, 58] width 44 height 25
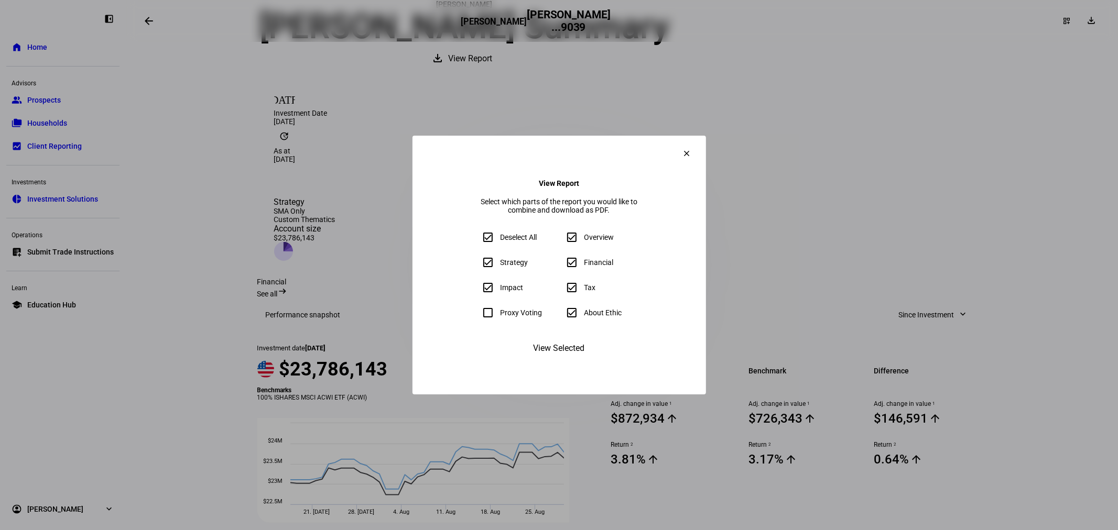
click at [557, 361] on span "View Selected" at bounding box center [559, 348] width 51 height 25
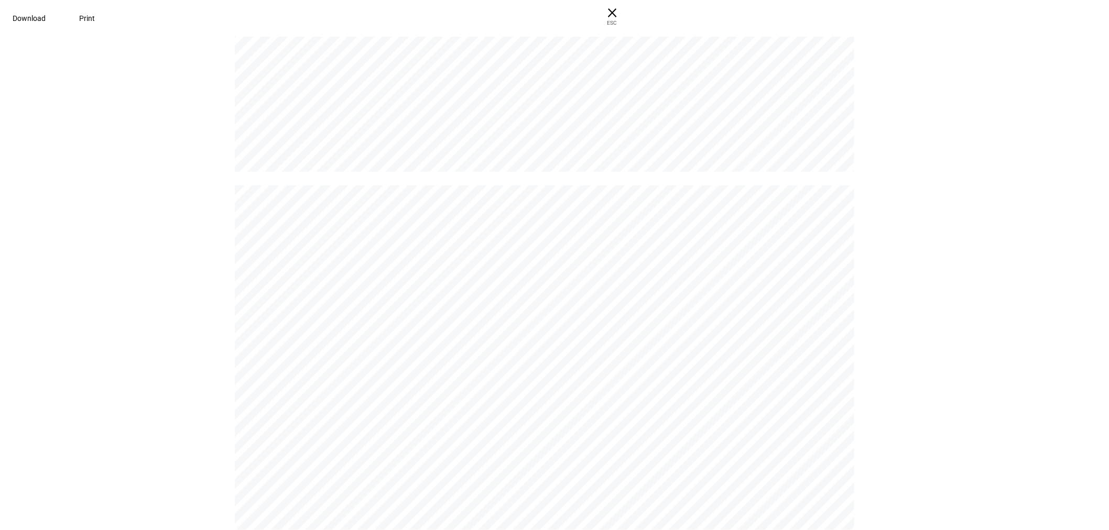
scroll to position [5986, 0]
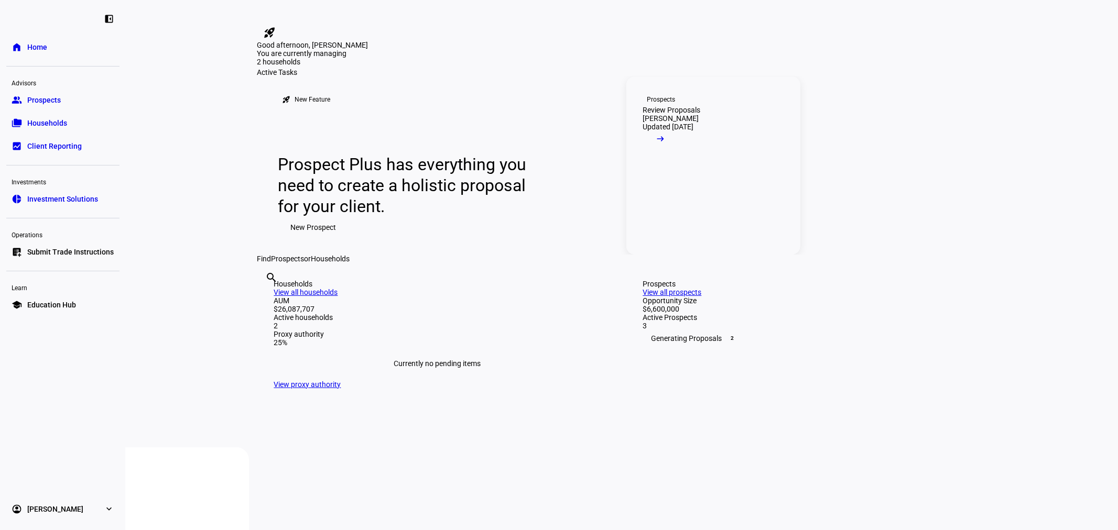
click at [701, 114] on div "Review Proposals" at bounding box center [672, 110] width 58 height 8
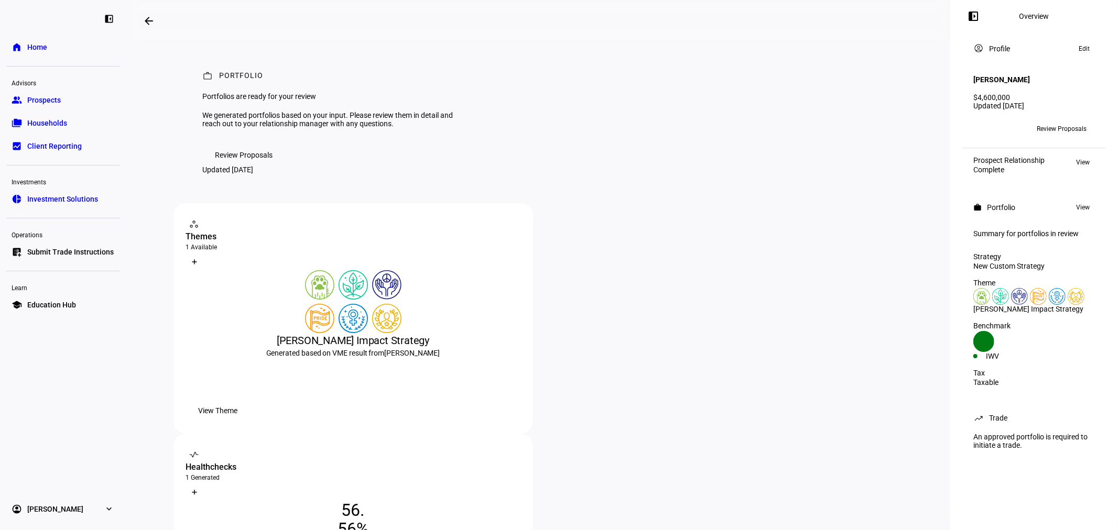
click at [149, 21] on mat-icon "arrow_backwards" at bounding box center [149, 21] width 13 height 13
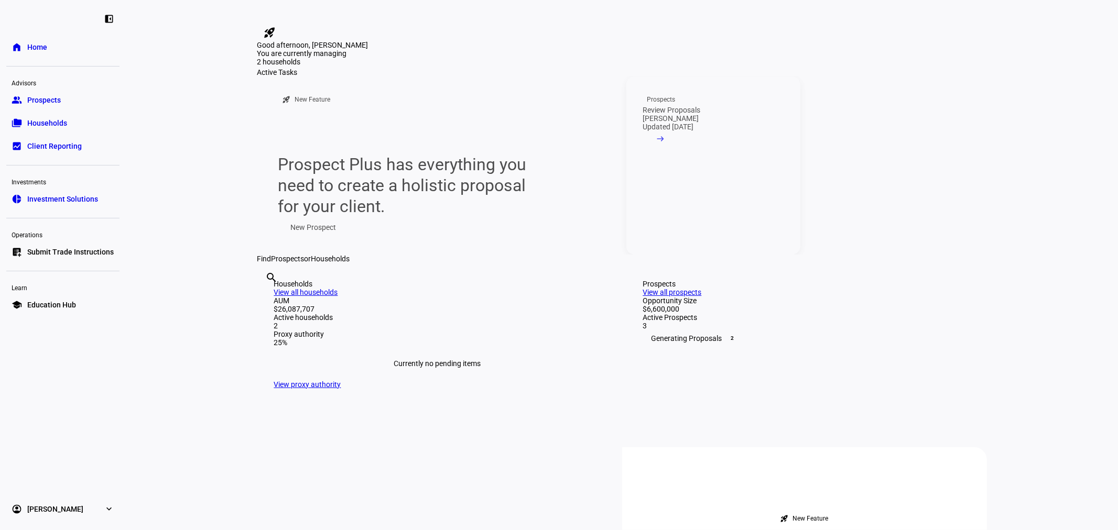
click at [694, 152] on div "Updated [DATE] arrow_right_alt" at bounding box center [668, 137] width 51 height 29
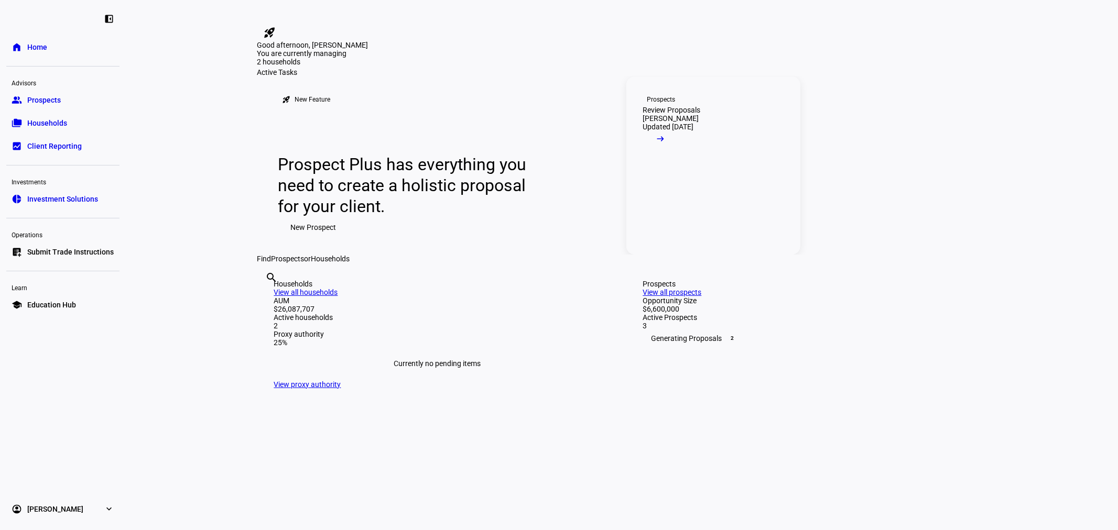
click at [687, 114] on div "Review Proposals" at bounding box center [672, 110] width 58 height 8
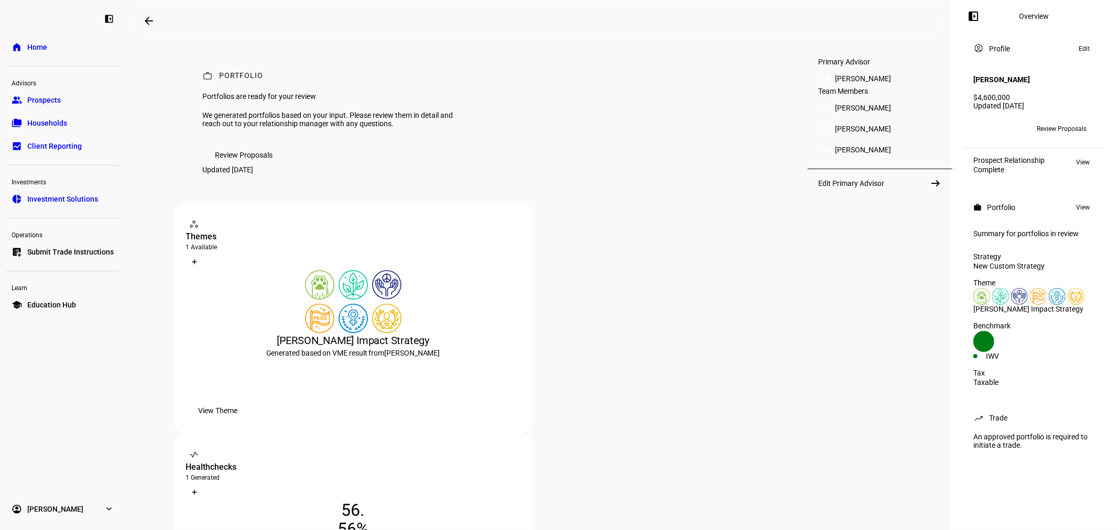
click at [999, 126] on span "+3" at bounding box center [997, 128] width 7 height 7
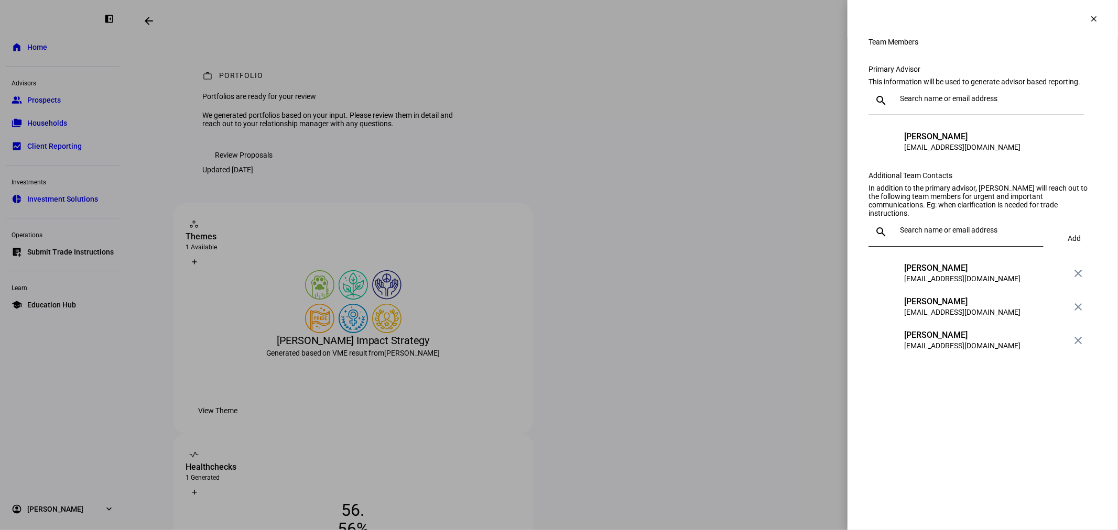
click at [778, 274] on div at bounding box center [559, 265] width 1118 height 530
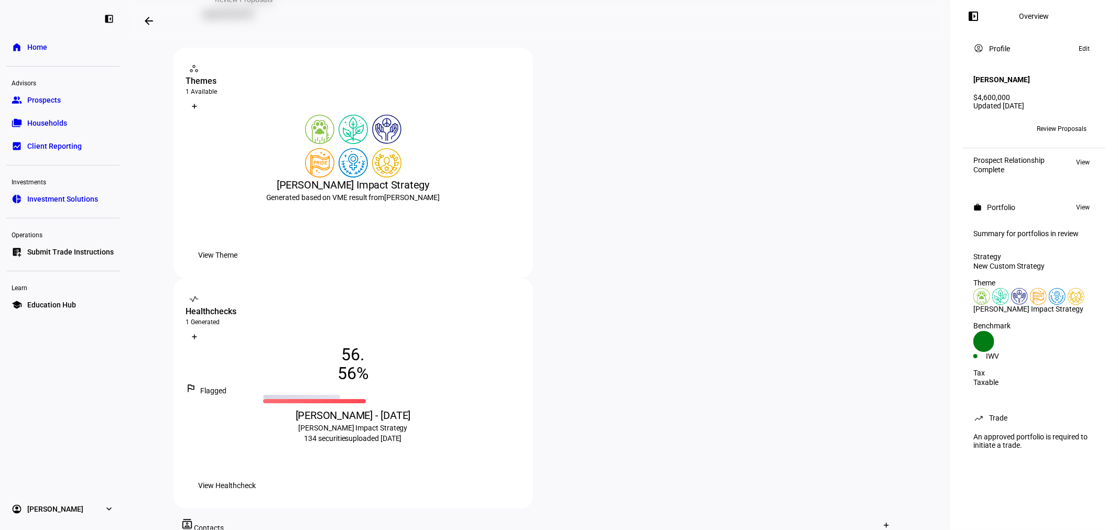
scroll to position [155, 0]
drag, startPoint x: 682, startPoint y: 176, endPoint x: 780, endPoint y: 285, distance: 147.0
click at [520, 346] on div "56 . 56 % outlined_flag Flagged [PERSON_NAME] - [DATE] [PERSON_NAME] Impact Str…" at bounding box center [353, 421] width 334 height 151
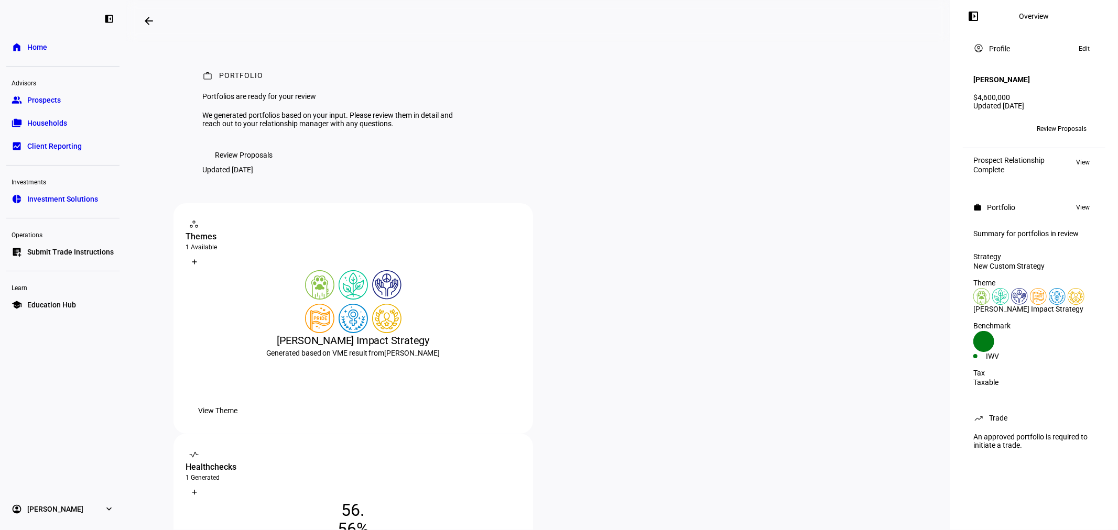
click at [232, 166] on span "Review Proposals" at bounding box center [244, 155] width 58 height 21
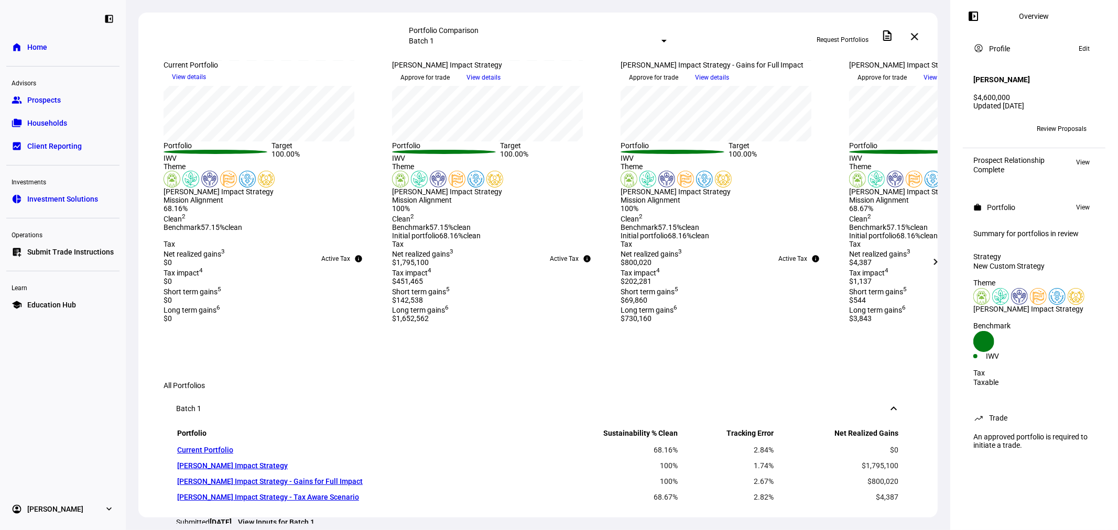
scroll to position [214, 0]
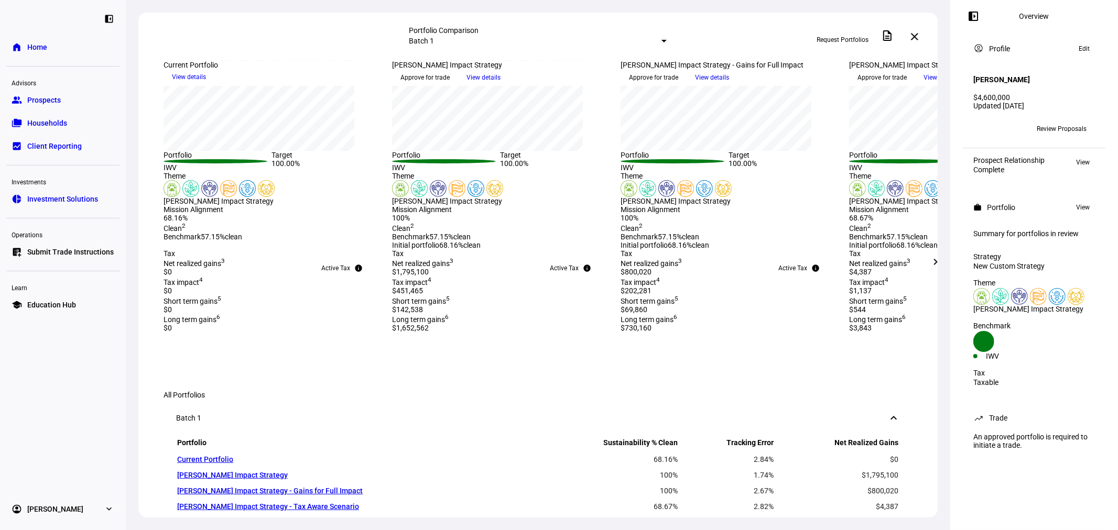
click at [932, 263] on mat-icon "chevron_right" at bounding box center [935, 262] width 13 height 13
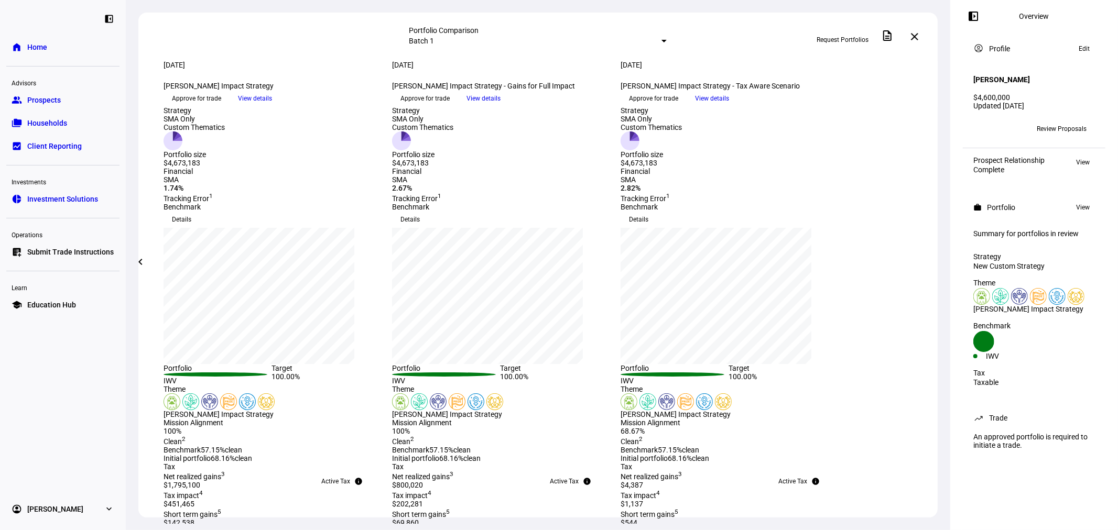
scroll to position [0, 0]
click at [919, 39] on mat-icon "close" at bounding box center [914, 36] width 13 height 13
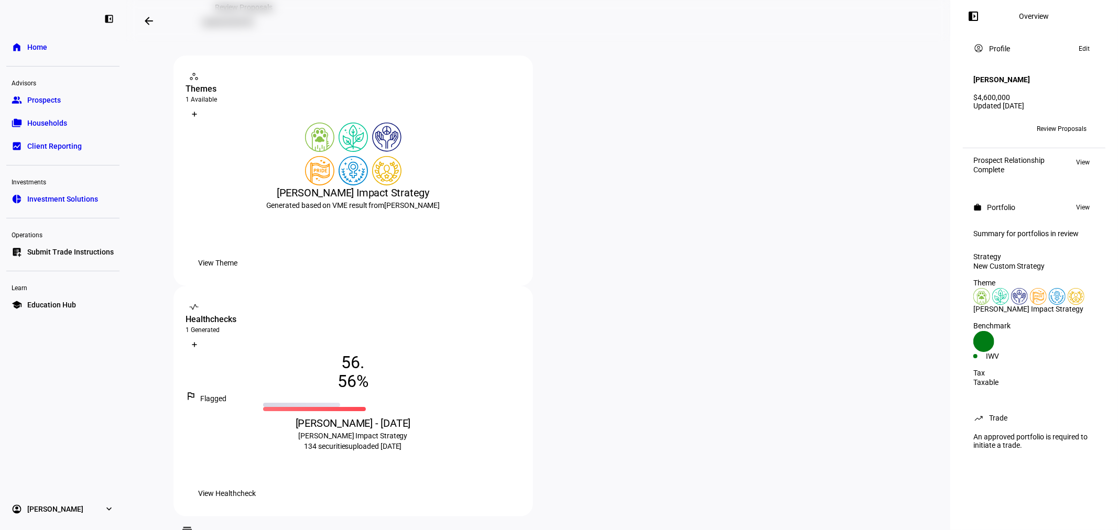
scroll to position [155, 0]
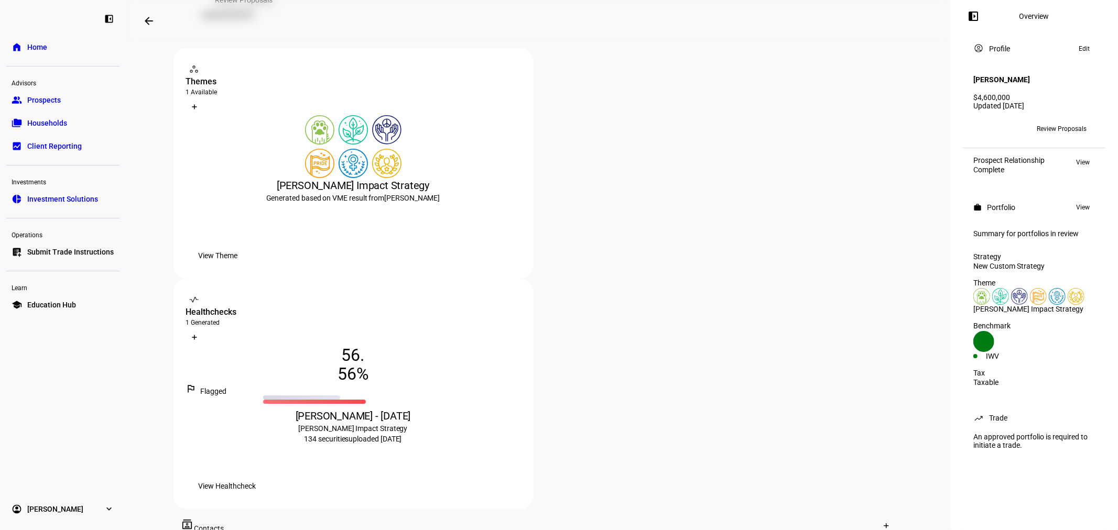
click at [520, 423] on div "[PERSON_NAME] Impact Strategy 134 securities uploaded [DATE]" at bounding box center [353, 433] width 334 height 21
click at [256, 476] on span "View Healthcheck" at bounding box center [228, 486] width 58 height 21
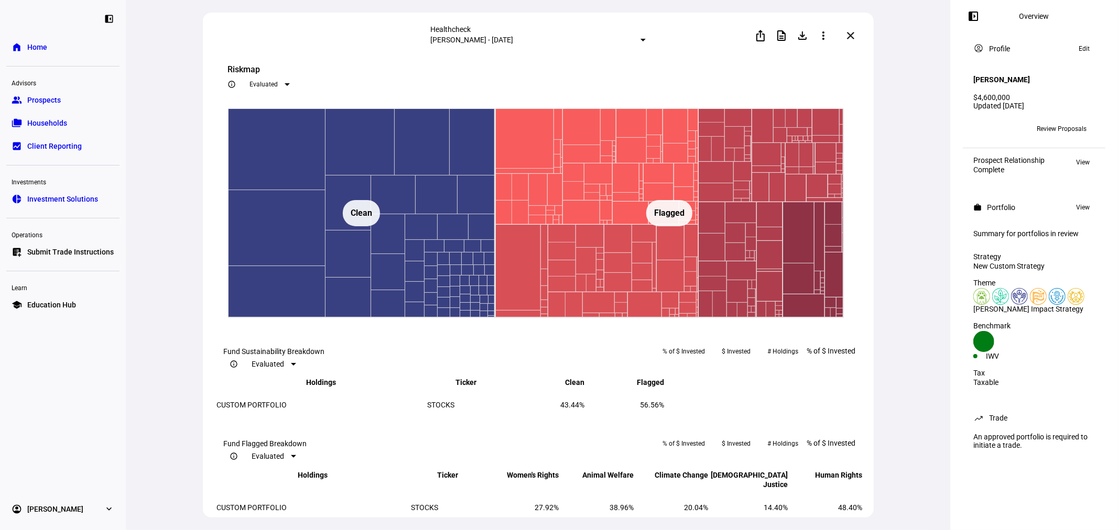
scroll to position [621, 0]
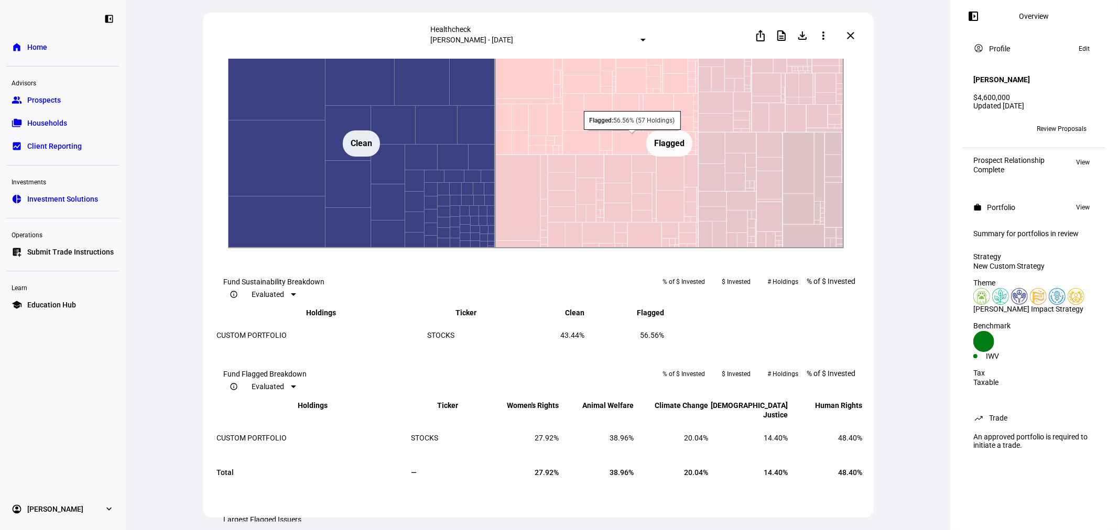
click at [531, 248] on rect at bounding box center [669, 144] width 349 height 210
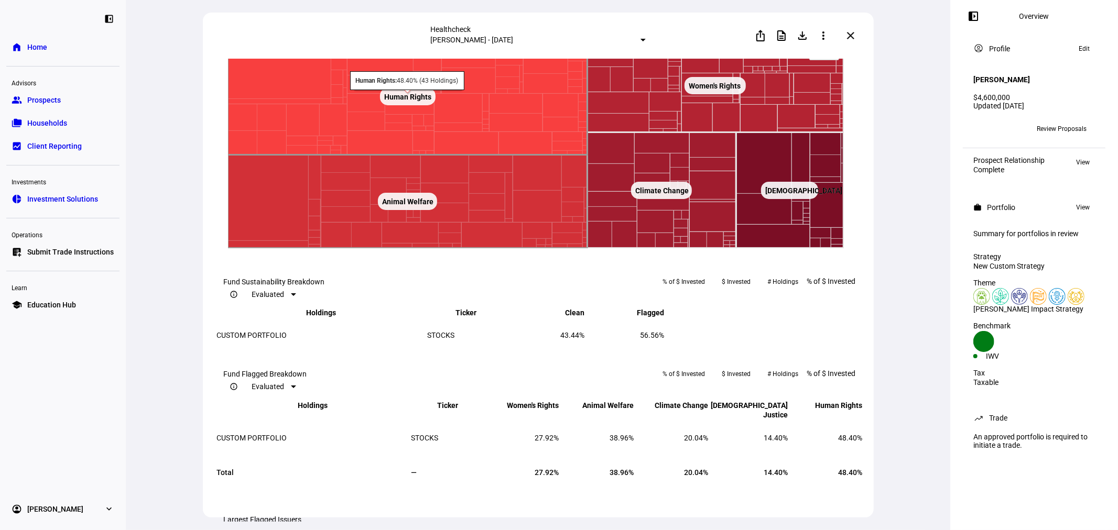
click at [517, 155] on rect at bounding box center [407, 97] width 360 height 116
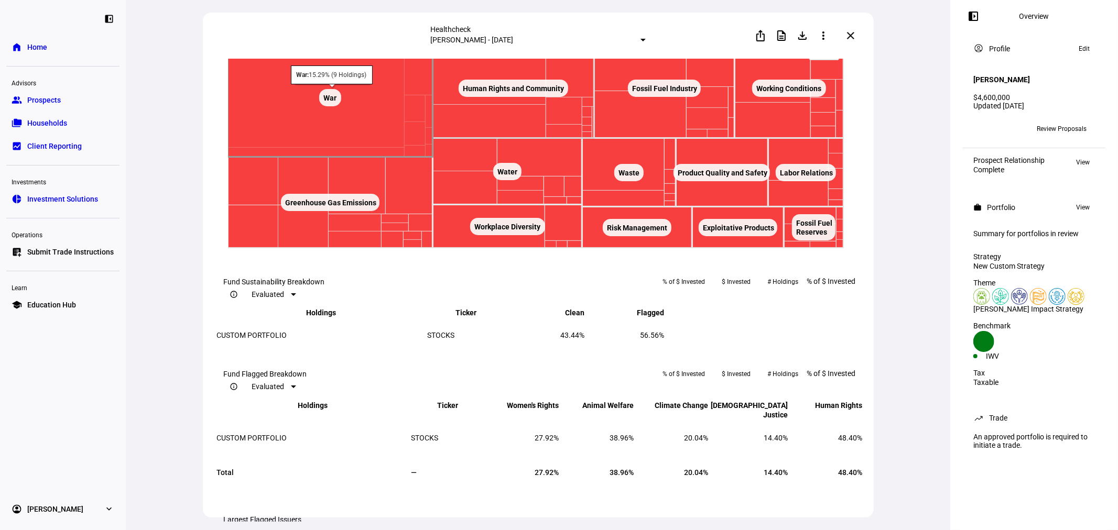
click at [329, 157] on rect at bounding box center [329, 98] width 205 height 118
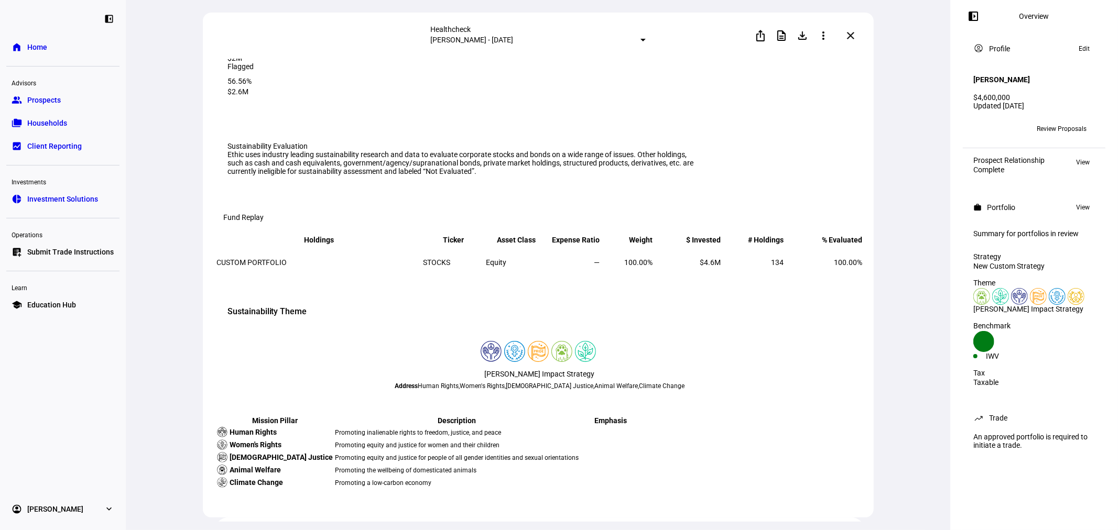
scroll to position [0, 0]
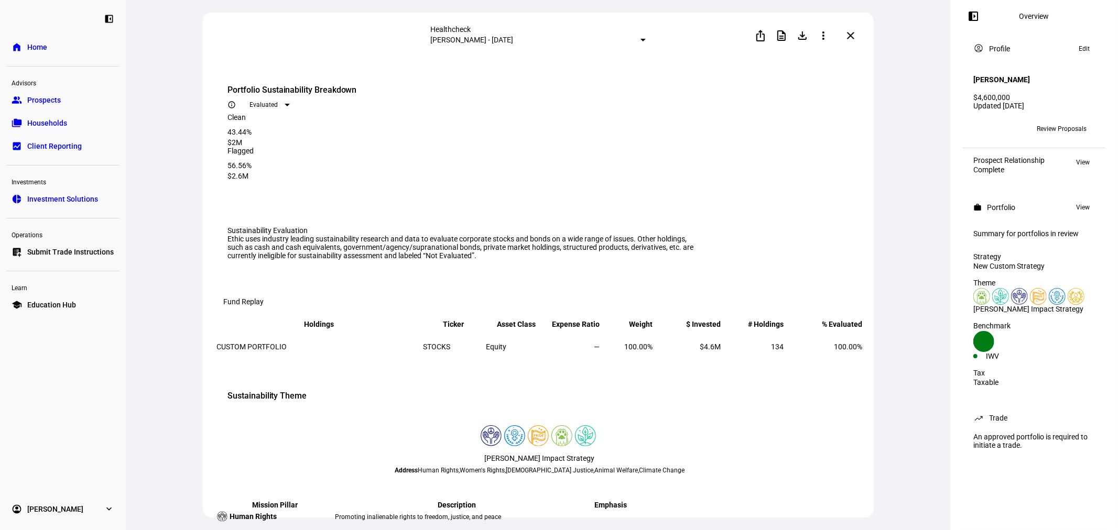
click at [855, 32] on mat-icon "close" at bounding box center [850, 35] width 13 height 13
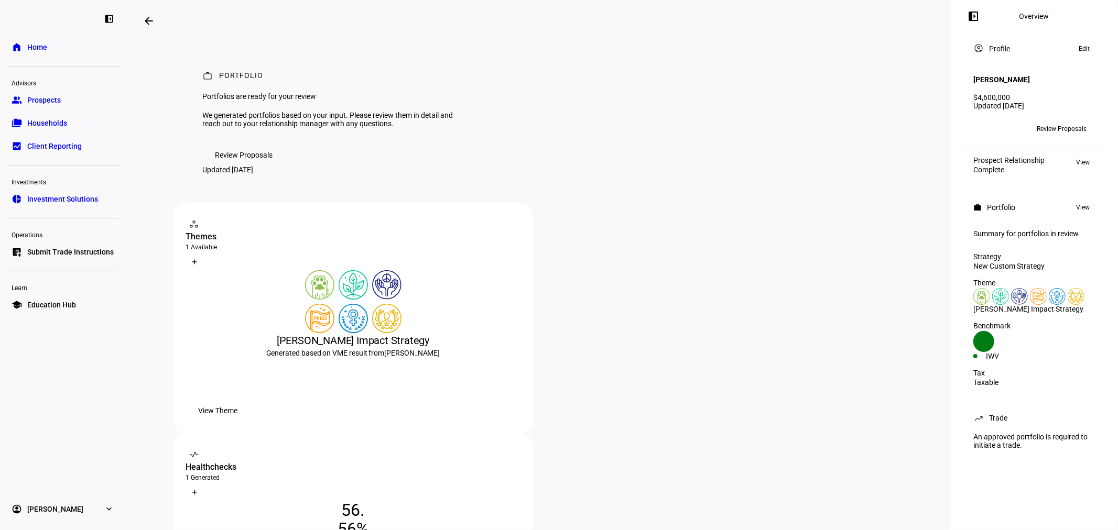
click at [259, 166] on span "Review Proposals" at bounding box center [244, 155] width 58 height 21
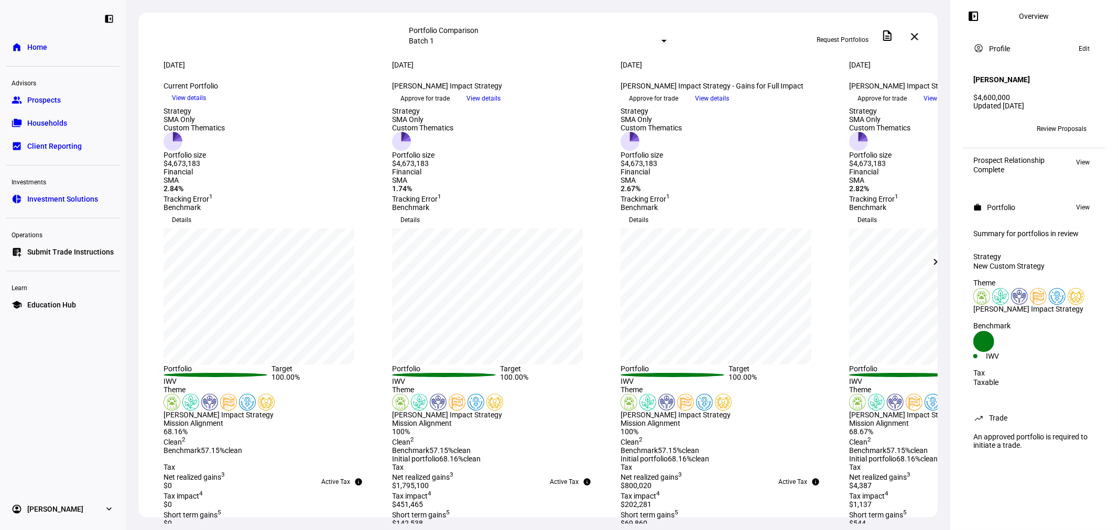
click at [935, 256] on mat-icon "chevron_right" at bounding box center [935, 262] width 13 height 13
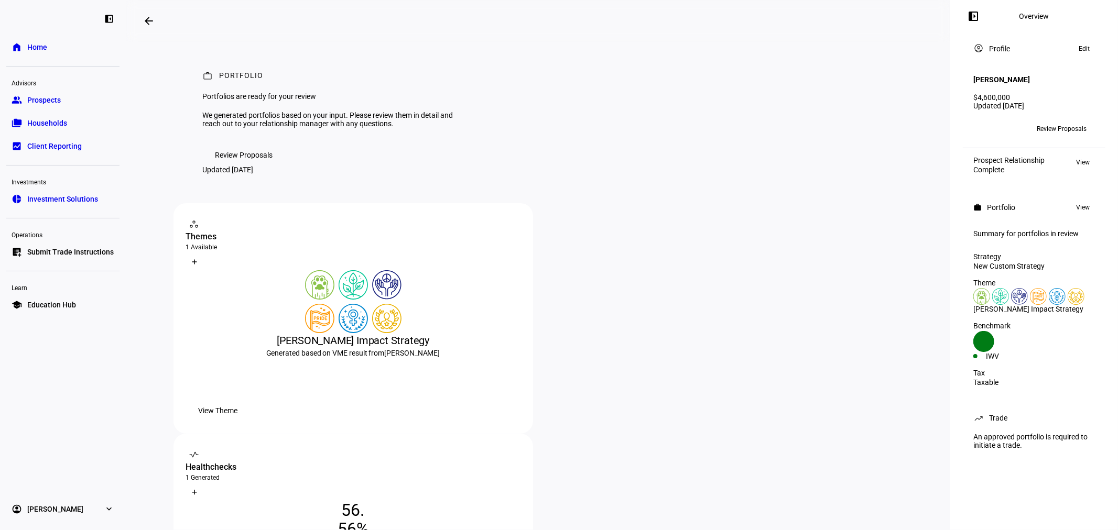
click at [153, 17] on mat-icon "arrow_backwards" at bounding box center [149, 21] width 13 height 13
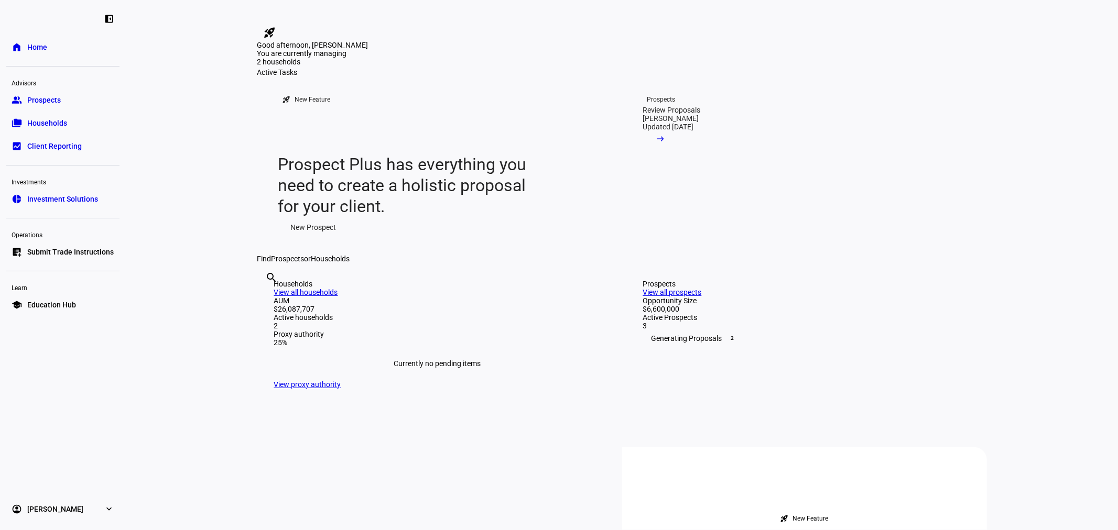
click at [59, 106] on link "group Prospects" at bounding box center [62, 100] width 113 height 21
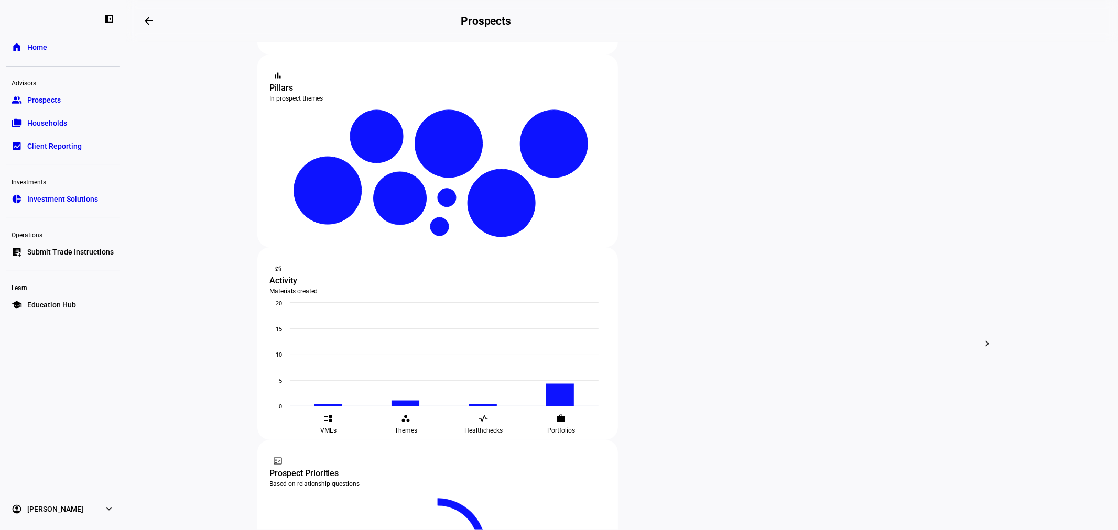
scroll to position [233, 0]
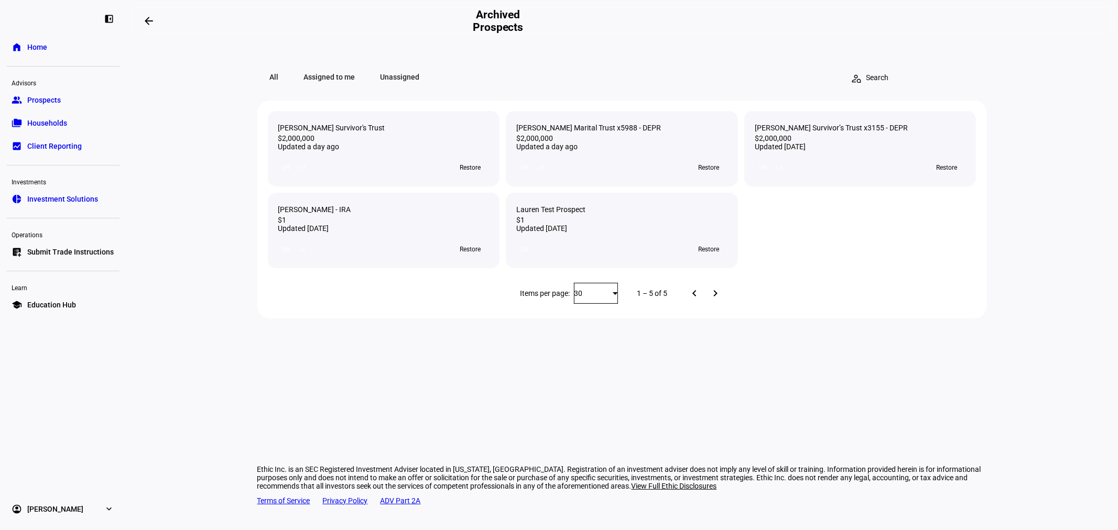
click at [718, 306] on span "Next page" at bounding box center [715, 293] width 25 height 25
click at [693, 306] on span "Previous page" at bounding box center [694, 293] width 25 height 25
click at [715, 306] on span "Next page" at bounding box center [715, 293] width 25 height 25
click at [697, 306] on span "Previous page" at bounding box center [694, 293] width 25 height 25
click at [148, 23] on mat-icon "arrow_backwards" at bounding box center [149, 21] width 13 height 13
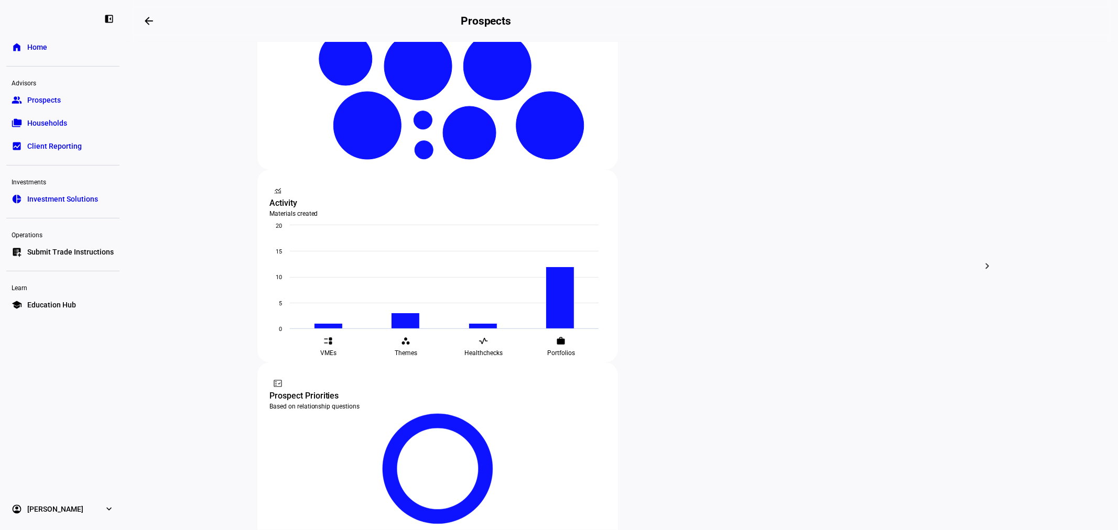
scroll to position [274, 0]
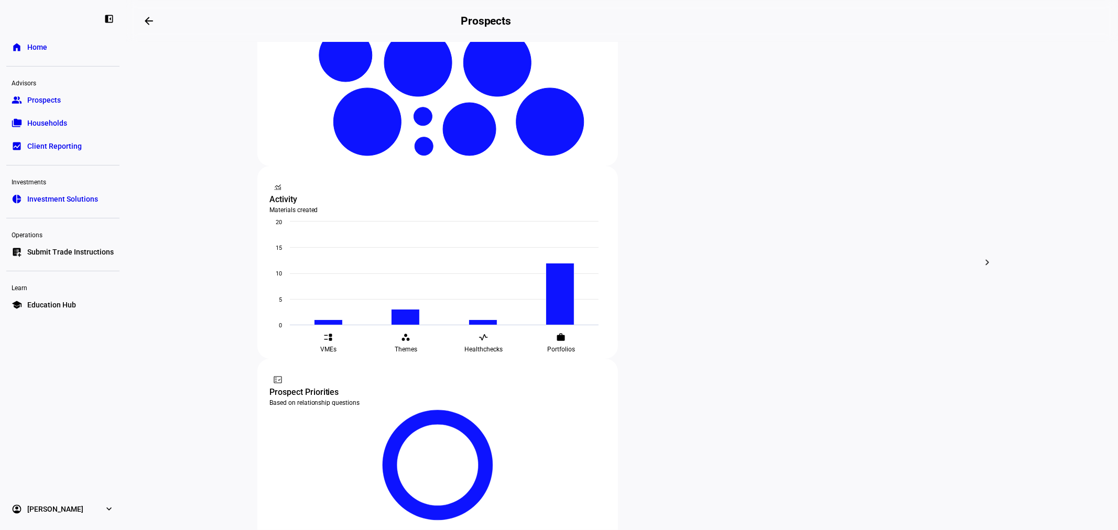
drag, startPoint x: 338, startPoint y: 55, endPoint x: 291, endPoint y: 58, distance: 46.7
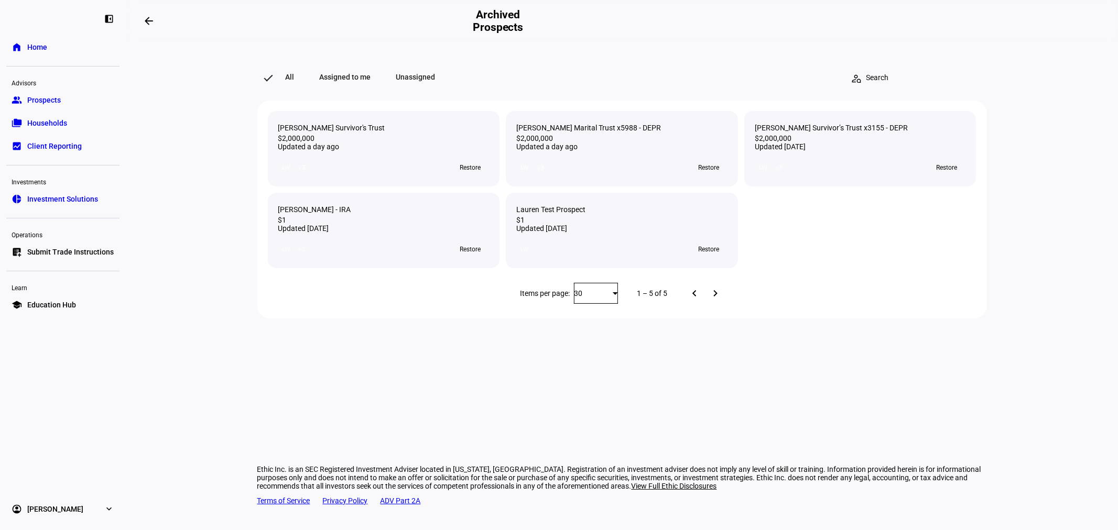
click at [423, 74] on span "Unassigned" at bounding box center [416, 77] width 64 height 21
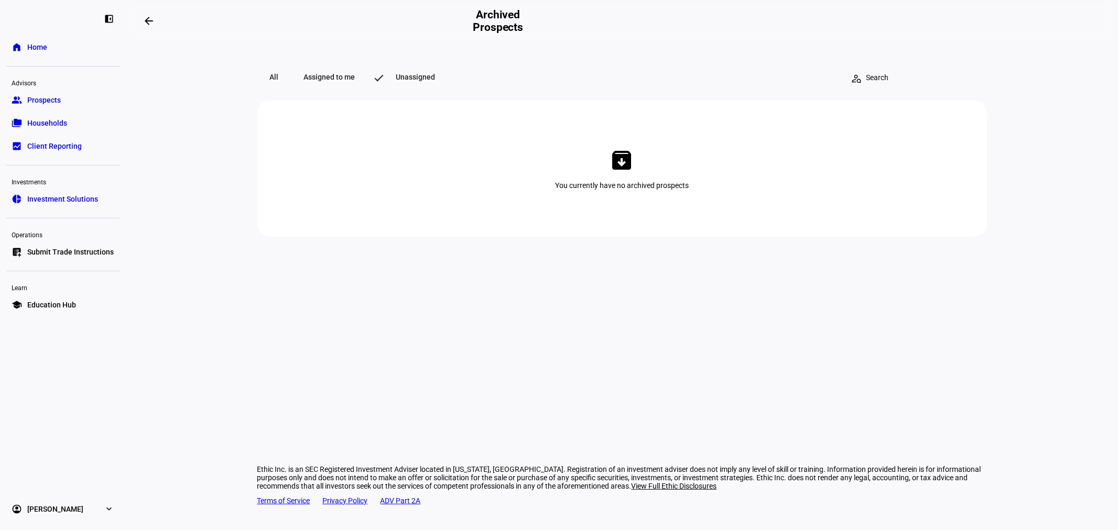
drag, startPoint x: 354, startPoint y: 81, endPoint x: 296, endPoint y: 79, distance: 58.2
click at [354, 81] on span "Assigned to me" at bounding box center [329, 77] width 77 height 21
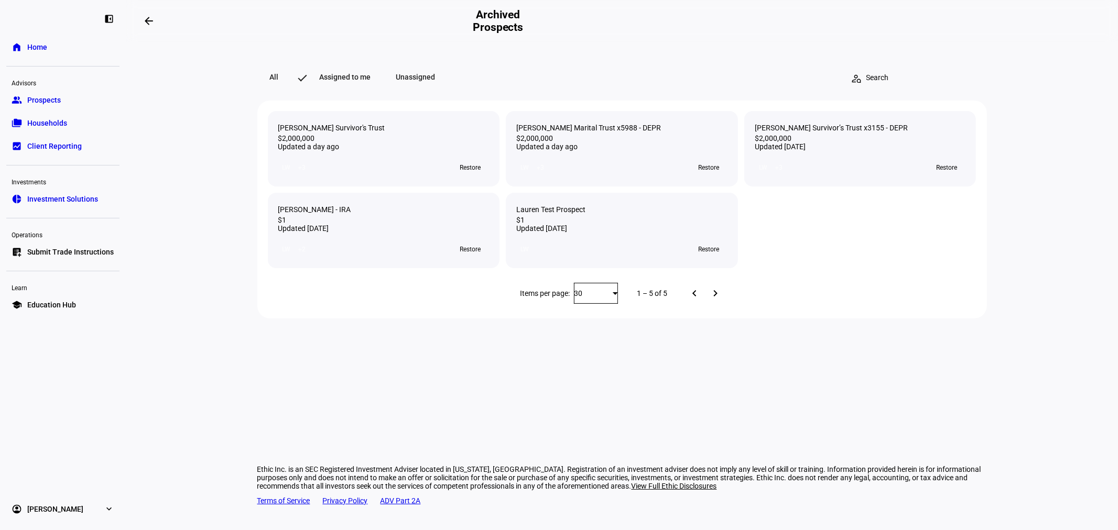
drag, startPoint x: 273, startPoint y: 64, endPoint x: 275, endPoint y: 70, distance: 6.0
click at [274, 66] on div "All Assigned to me Unassigned person_search clear [PERSON_NAME] Survivor's Trus…" at bounding box center [622, 187] width 730 height 264
click at [275, 75] on span "All" at bounding box center [274, 77] width 34 height 21
click at [151, 24] on mat-icon "arrow_backwards" at bounding box center [149, 21] width 13 height 13
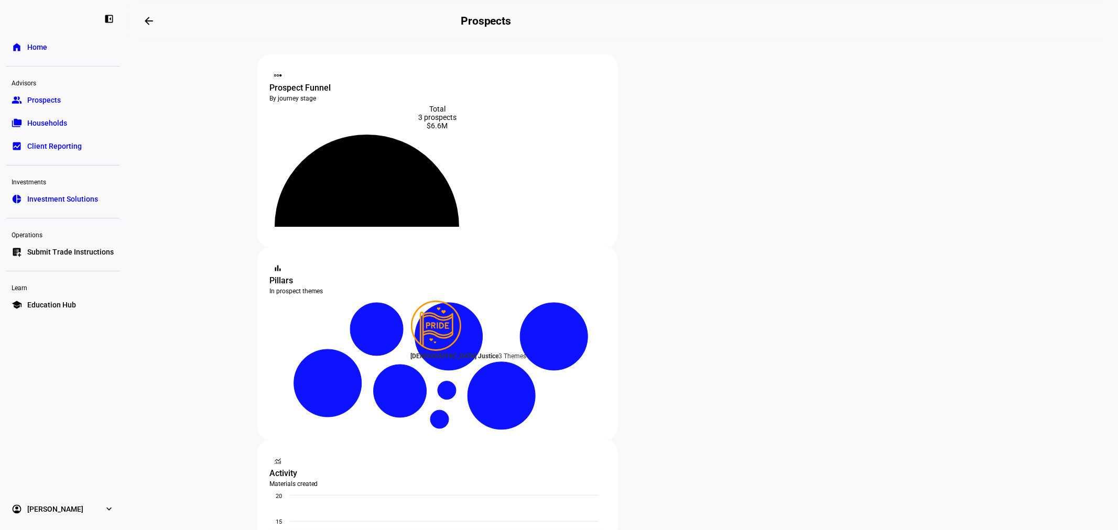
click at [464, 159] on icon at bounding box center [367, 178] width 194 height 97
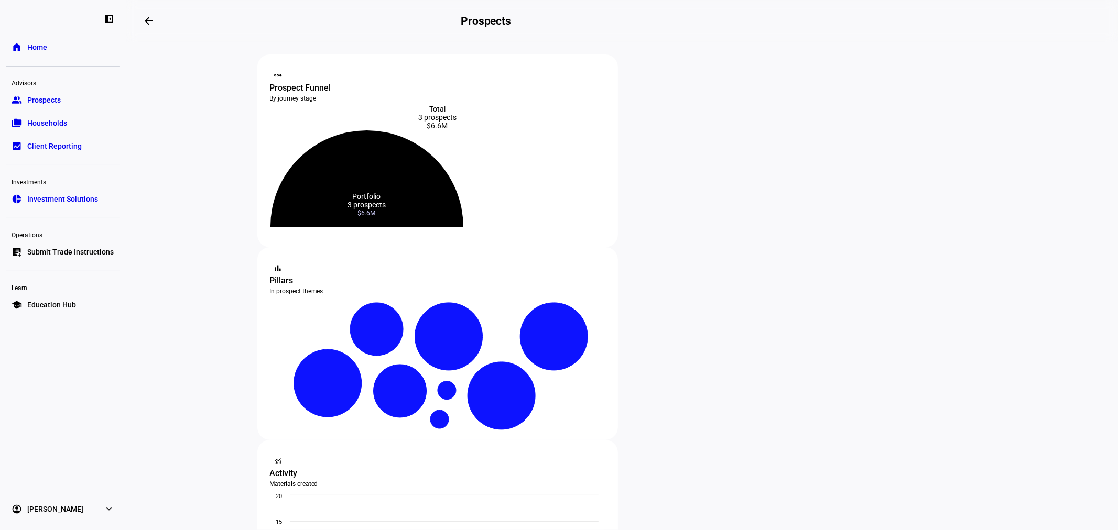
click at [463, 186] on icon at bounding box center [366, 179] width 193 height 96
click at [434, 212] on icon at bounding box center [366, 188] width 151 height 75
click at [306, 82] on div "Prospect Funnel" at bounding box center [437, 88] width 335 height 13
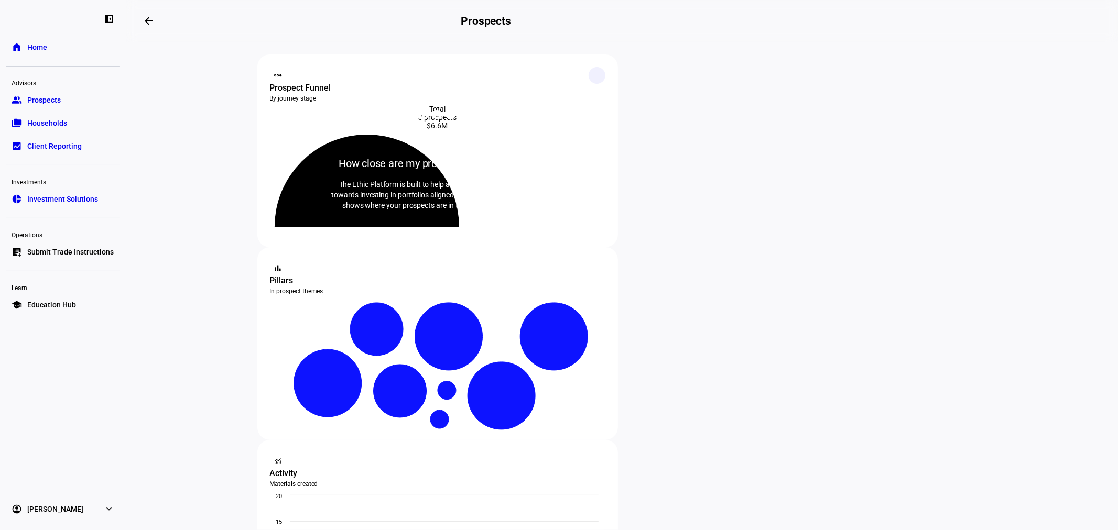
drag, startPoint x: 592, startPoint y: 77, endPoint x: 592, endPoint y: 113, distance: 36.2
click at [593, 77] on icon at bounding box center [596, 75] width 7 height 7
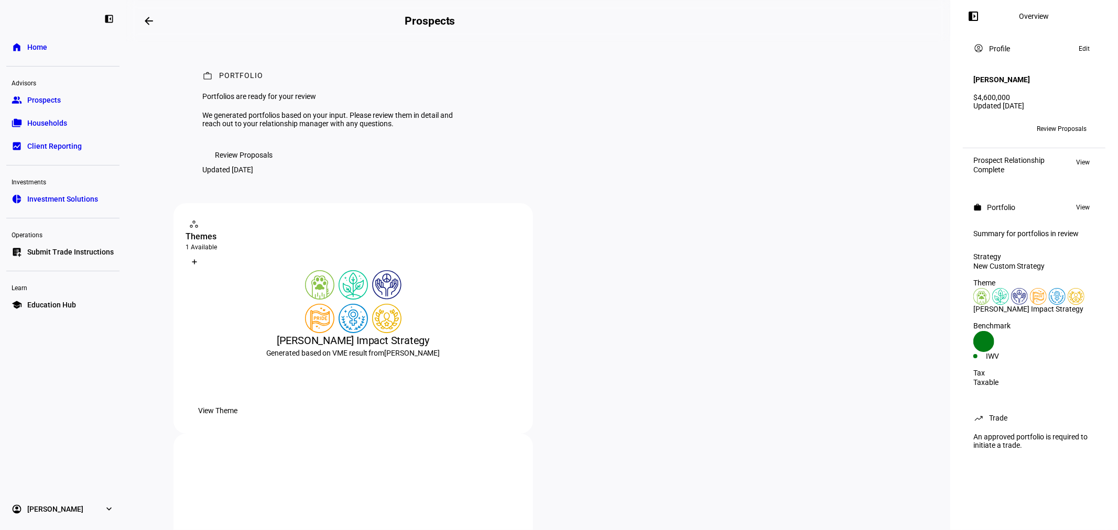
click at [257, 166] on span "Review Proposals" at bounding box center [244, 155] width 58 height 21
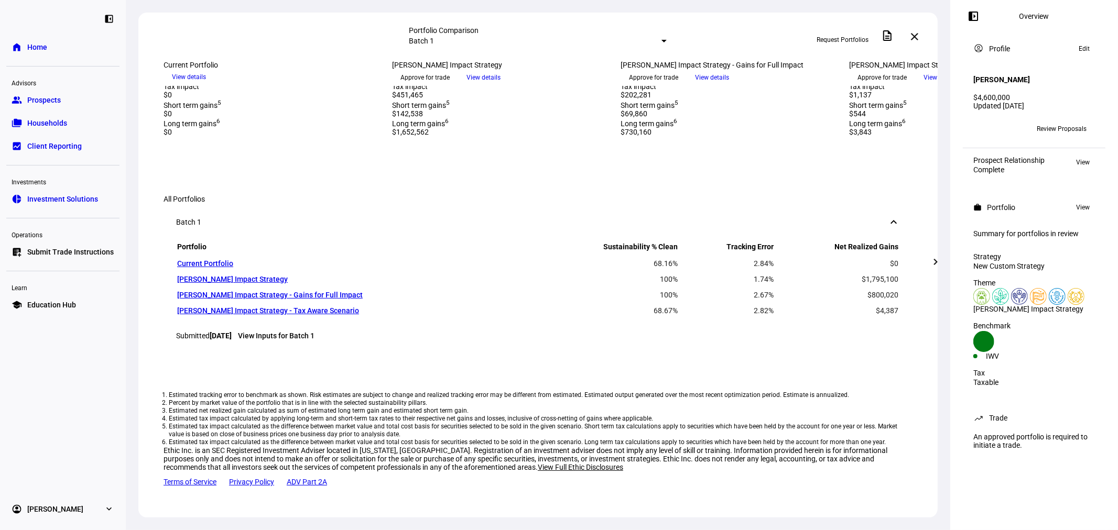
scroll to position [836, 0]
click at [303, 332] on link "View Inputs for Batch 1" at bounding box center [276, 336] width 77 height 8
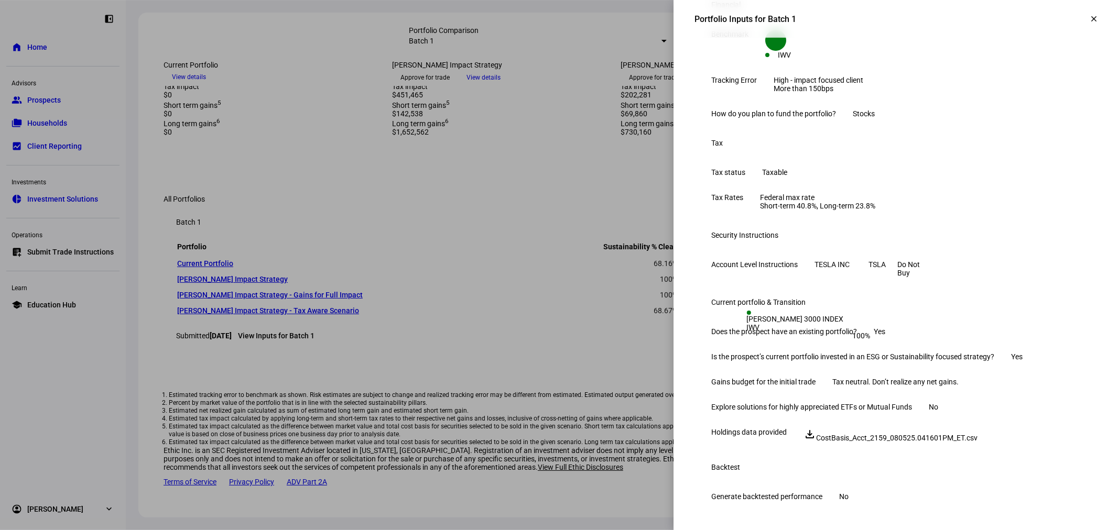
scroll to position [406, 0]
click at [1089, 17] on mat-icon "clear" at bounding box center [1093, 18] width 9 height 9
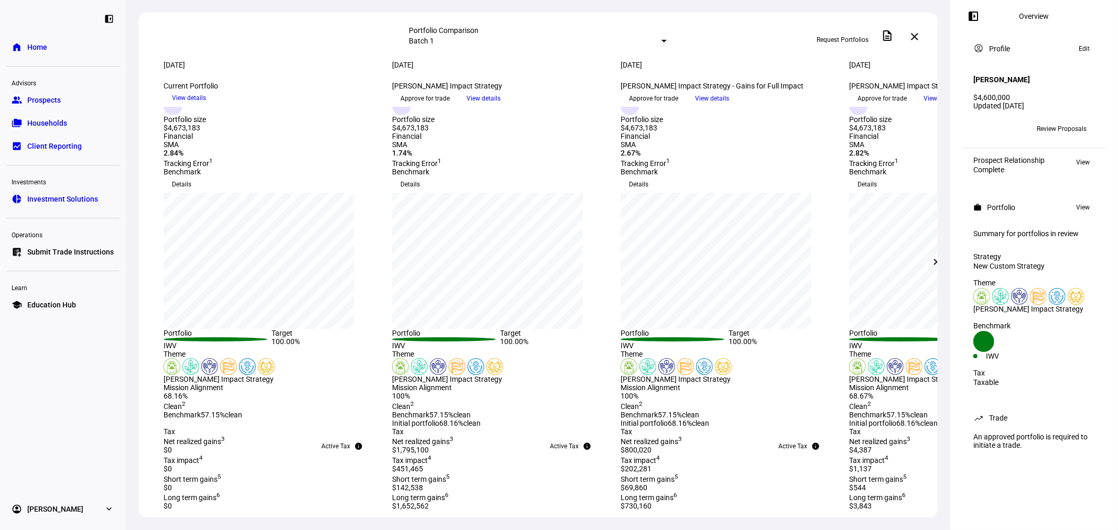
scroll to position [0, 0]
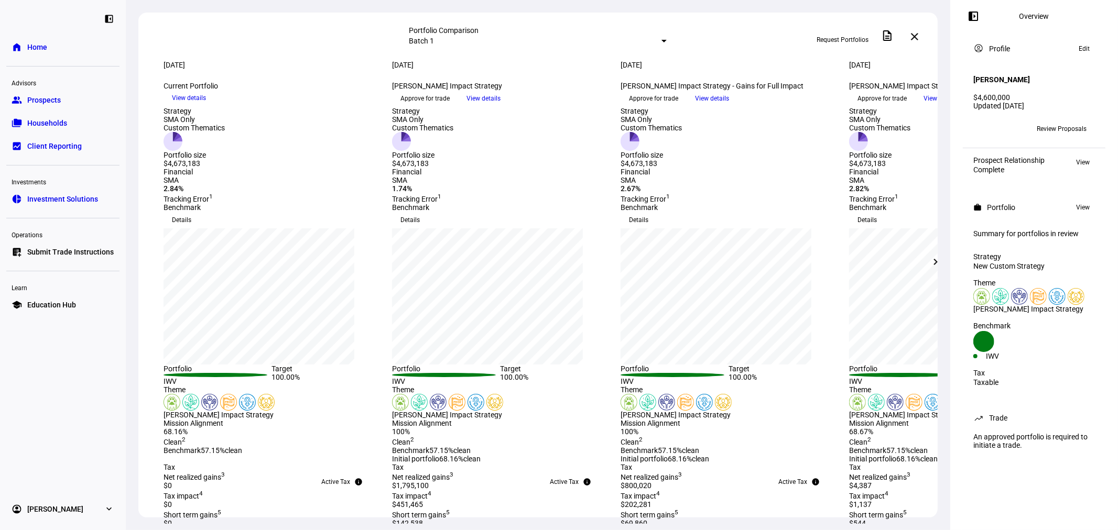
click at [501, 106] on span "View details" at bounding box center [483, 99] width 34 height 16
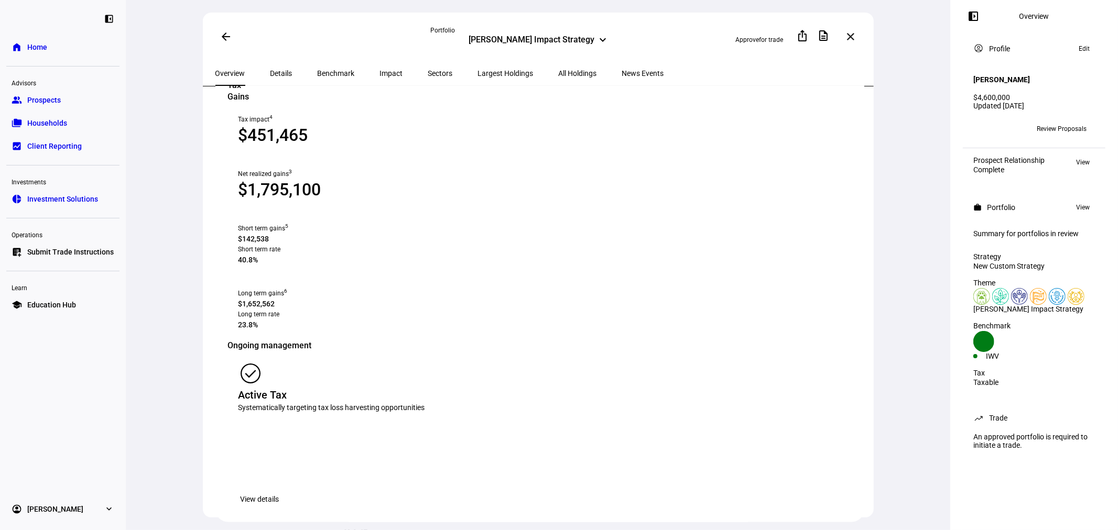
scroll to position [1164, 0]
click at [279, 491] on span "View details" at bounding box center [260, 501] width 39 height 21
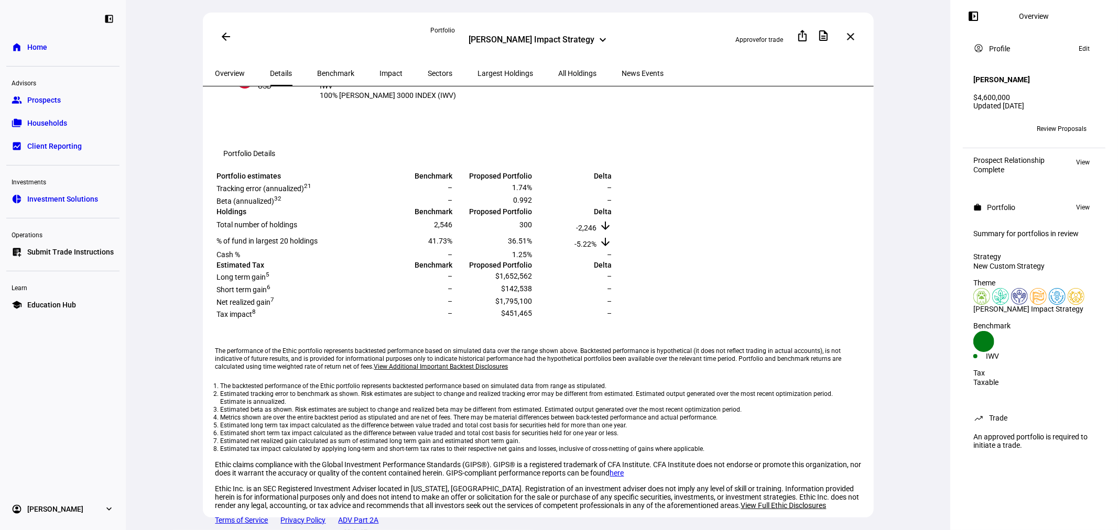
scroll to position [315, 0]
drag, startPoint x: 306, startPoint y: 323, endPoint x: 741, endPoint y: 492, distance: 466.4
click at [735, 492] on eth-route-card-body "Initial investment size $4,673,184 Currency USD trending_up Benchmark IWV 100% …" at bounding box center [538, 317] width 671 height 463
click at [687, 481] on div "The performance of the Ethic portfolio represents backtested performance based …" at bounding box center [539, 426] width 649 height 198
